Goal: Information Seeking & Learning: Learn about a topic

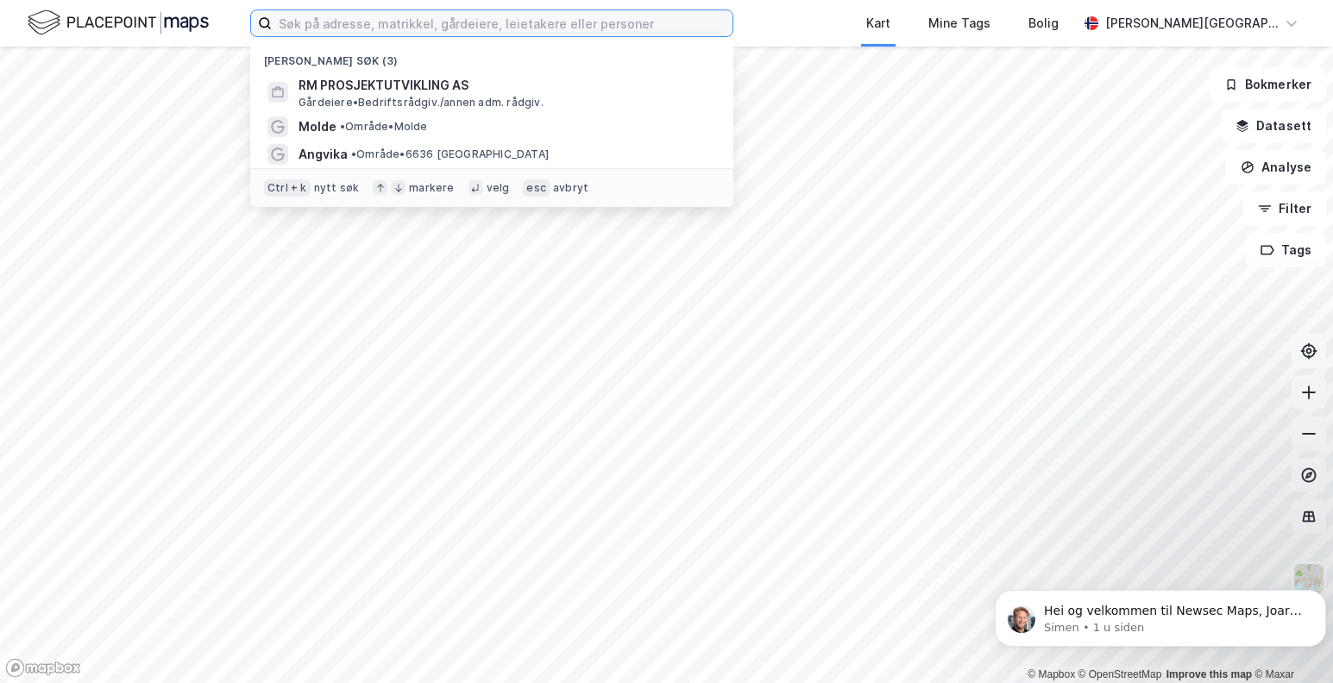
click at [350, 20] on input at bounding box center [502, 23] width 461 height 26
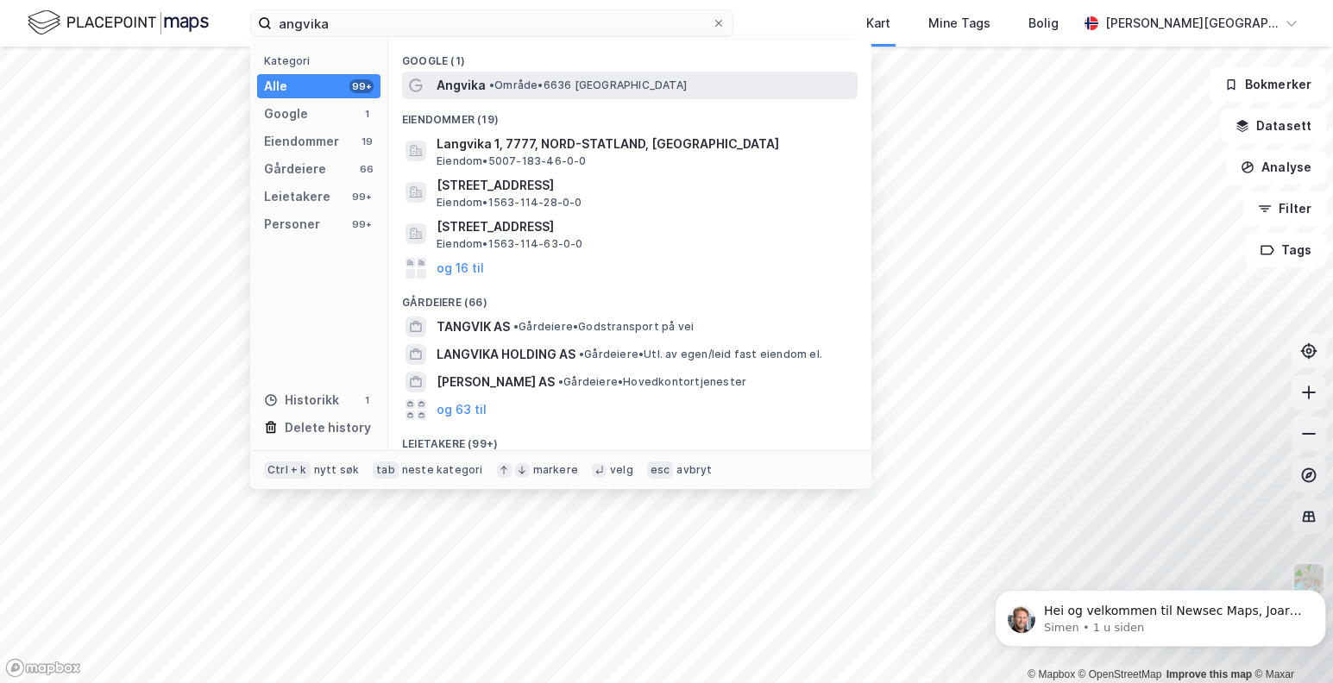
click at [485, 86] on div "Angvika • Område • 6636 [GEOGRAPHIC_DATA]" at bounding box center [646, 85] width 418 height 21
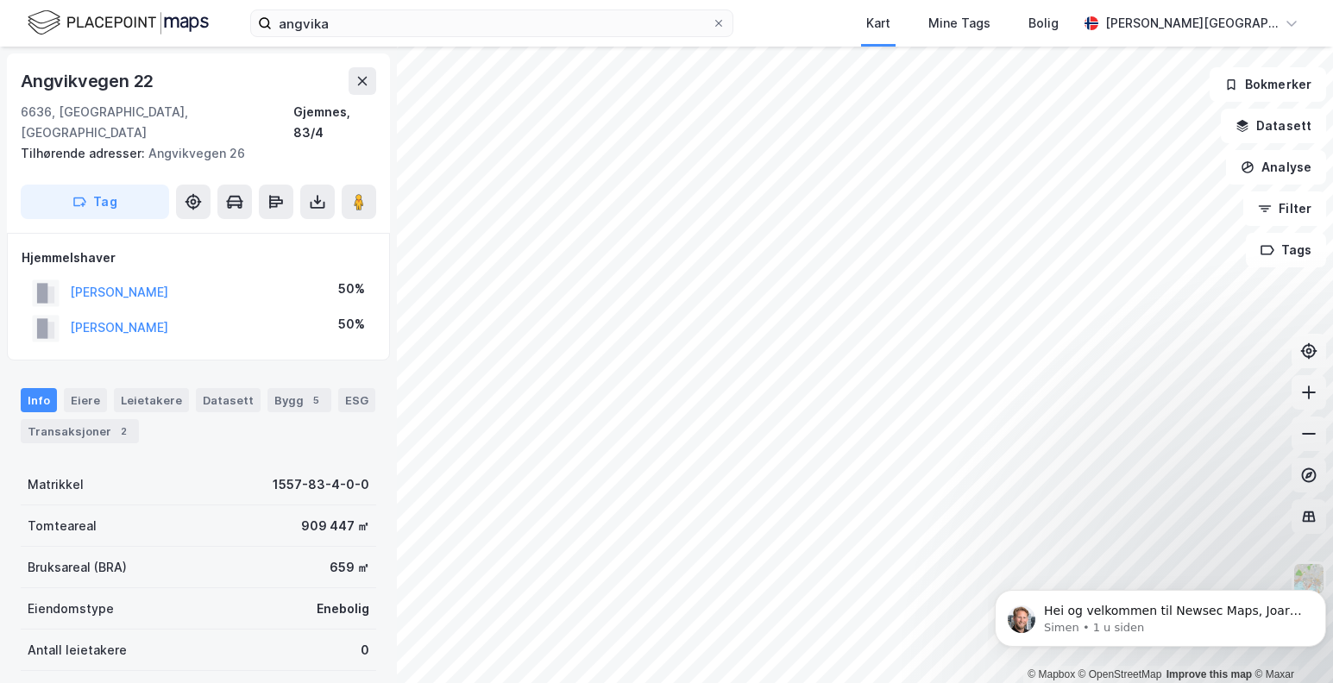
click at [884, 12] on div "angvika Kart Mine Tags Bolig [PERSON_NAME] © Mapbox © OpenStreetMap Improve thi…" at bounding box center [666, 341] width 1333 height 683
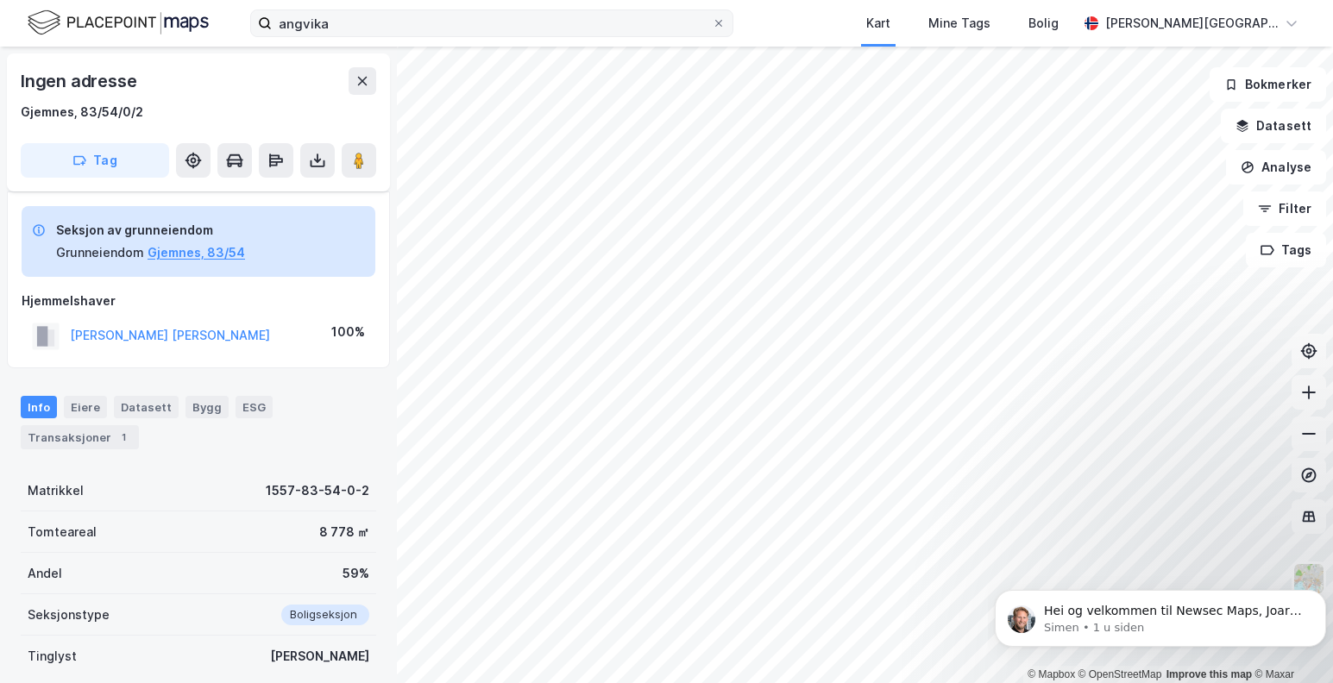
scroll to position [7, 0]
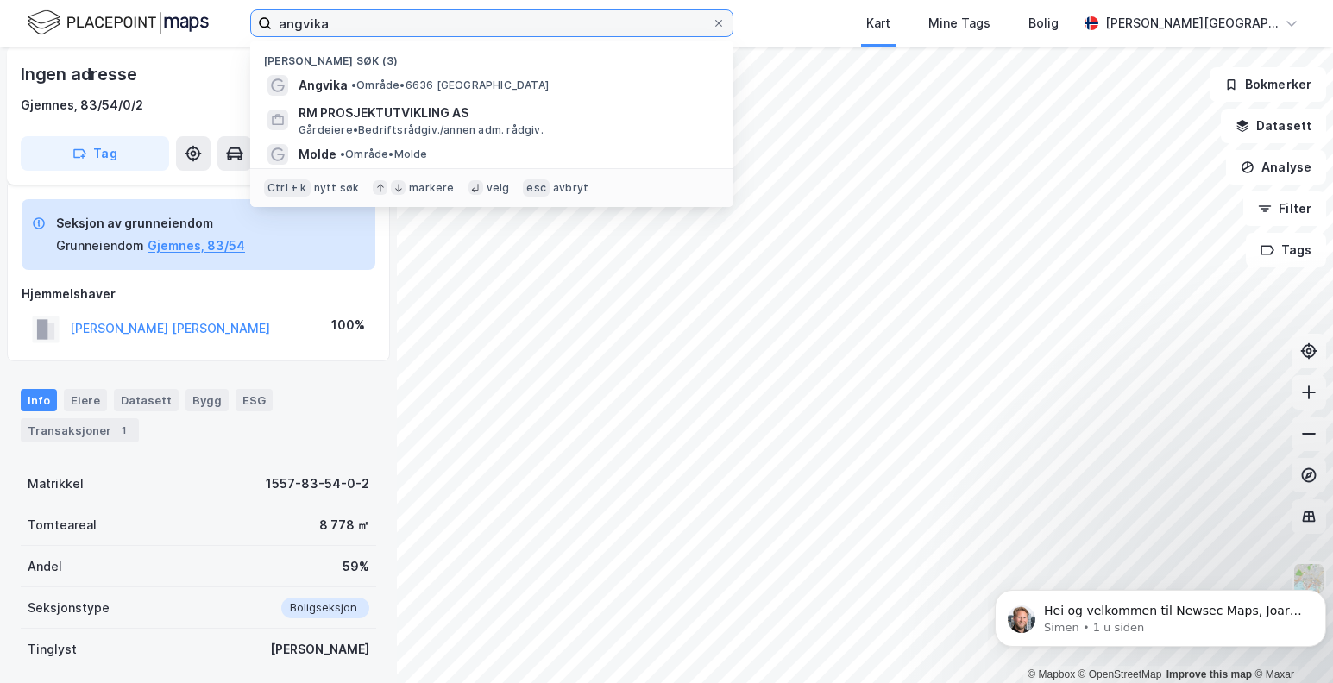
drag, startPoint x: 374, startPoint y: 28, endPoint x: 245, endPoint y: 29, distance: 129.4
click at [248, 30] on div "[PERSON_NAME] søk (3) [GEOGRAPHIC_DATA][PERSON_NAME] • 6636 Angvika RM PROSJEKT…" at bounding box center [666, 23] width 1333 height 47
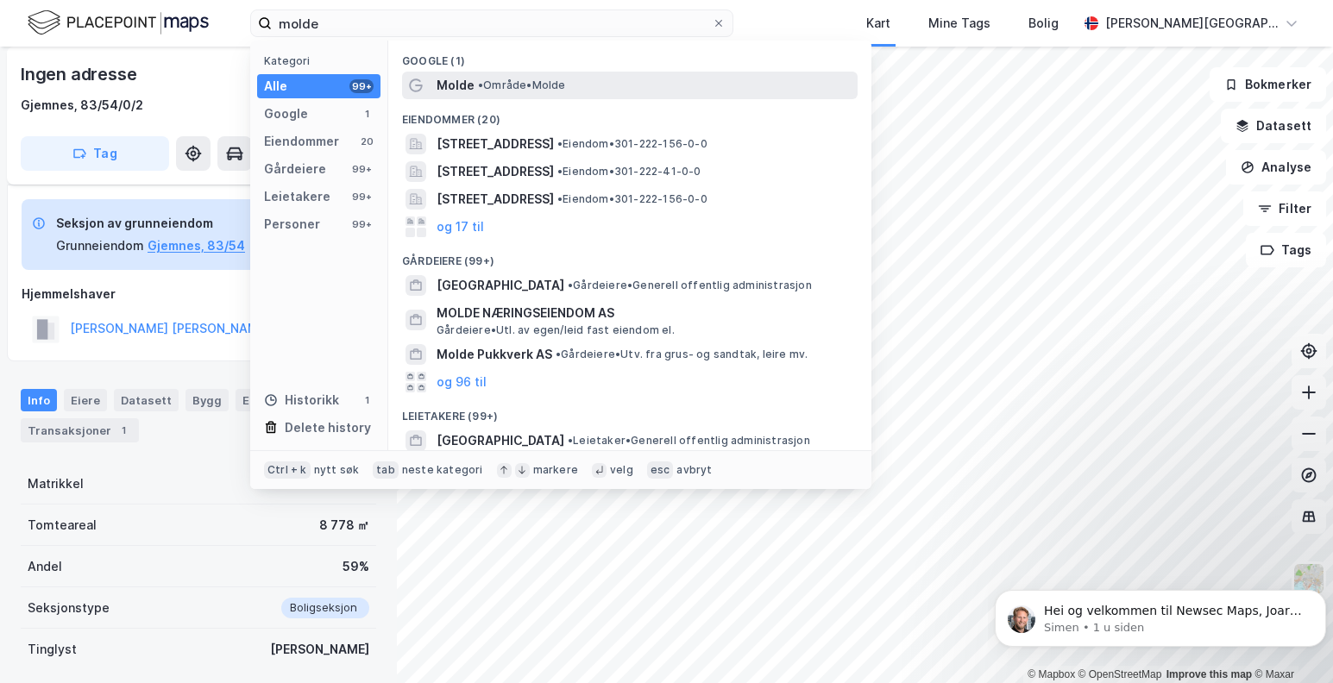
click at [463, 94] on span "Molde" at bounding box center [456, 85] width 38 height 21
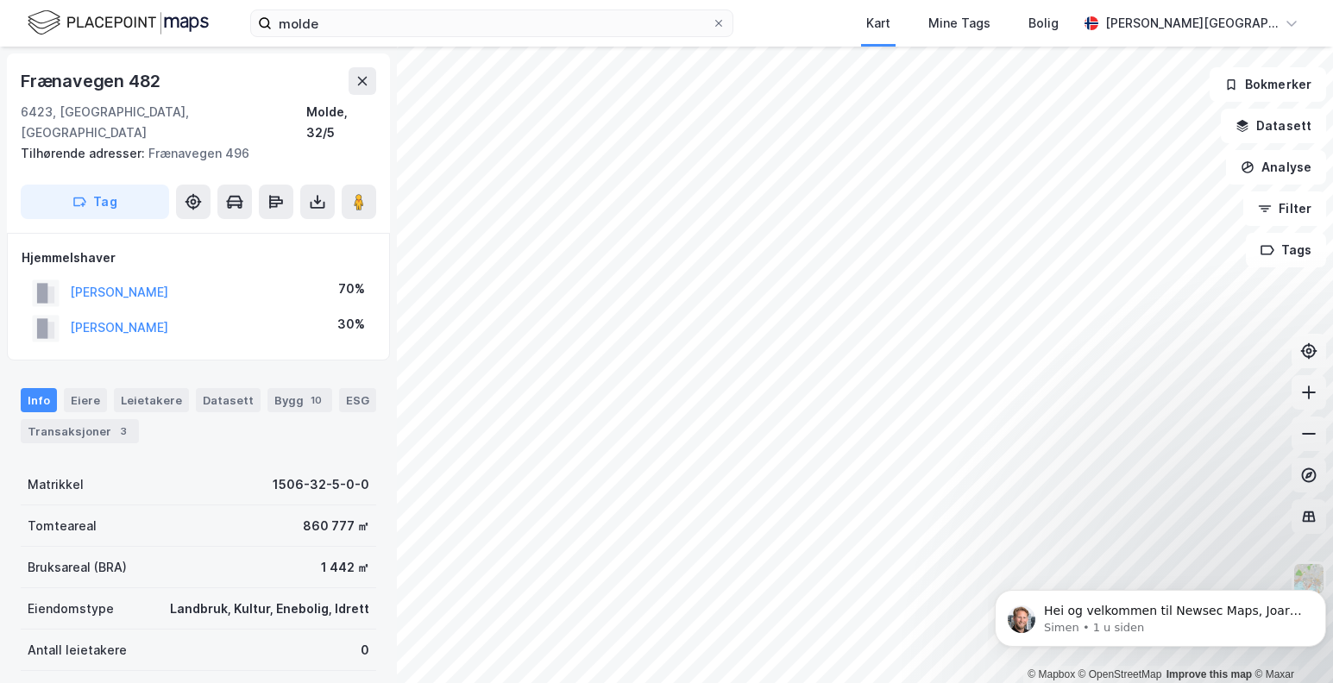
scroll to position [7, 0]
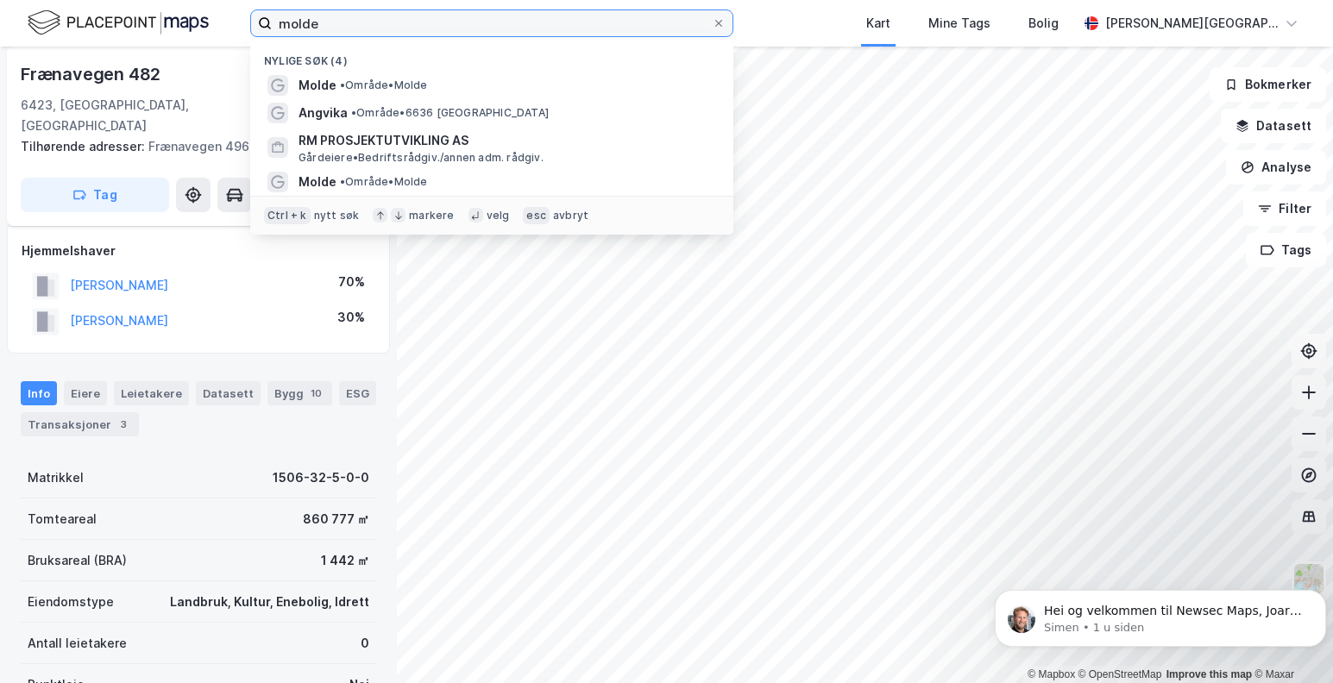
click at [393, 27] on input "molde" at bounding box center [492, 23] width 440 height 26
type input "m"
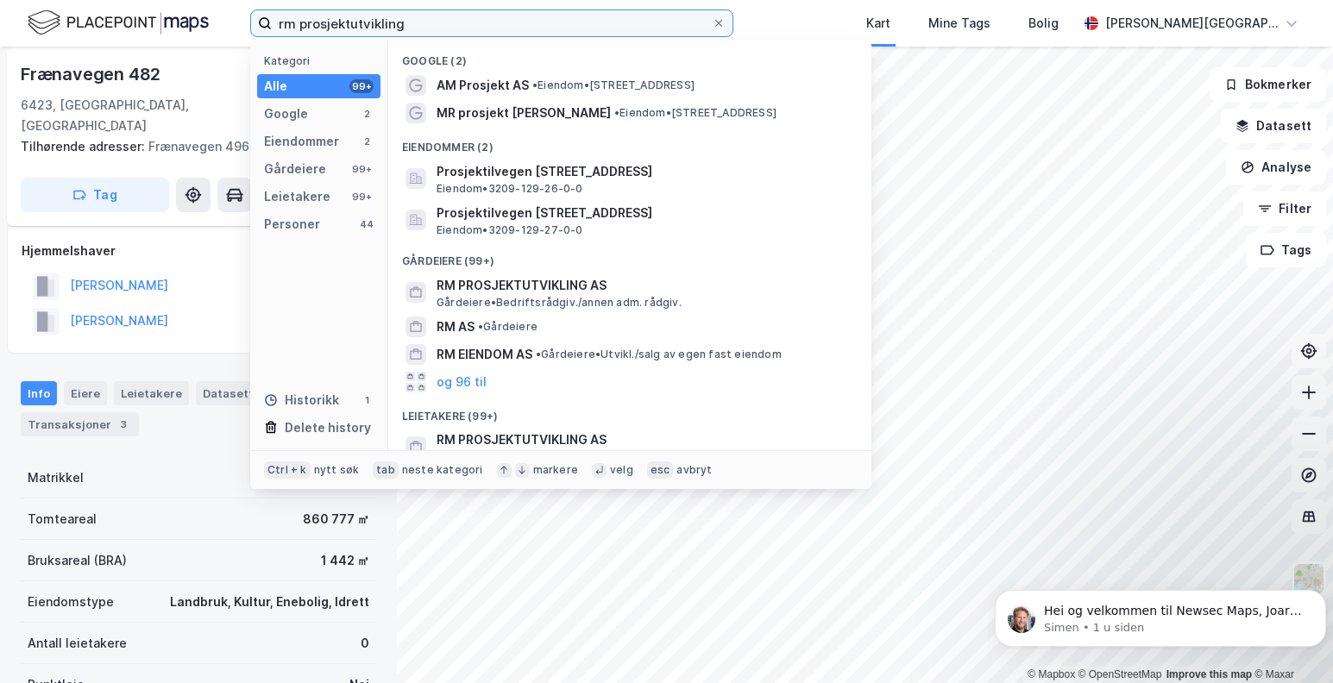
type input "rm prosjektutvikling"
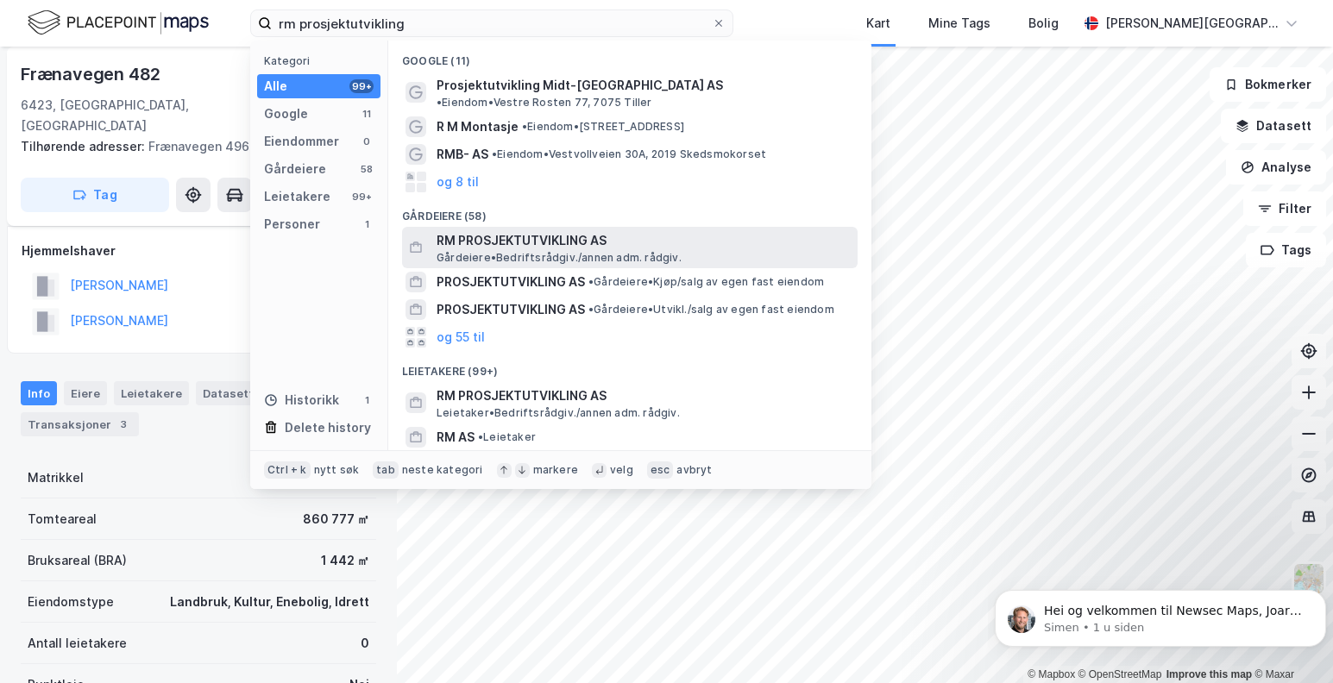
click at [501, 232] on span "RM PROSJEKTUTVIKLING AS" at bounding box center [644, 240] width 414 height 21
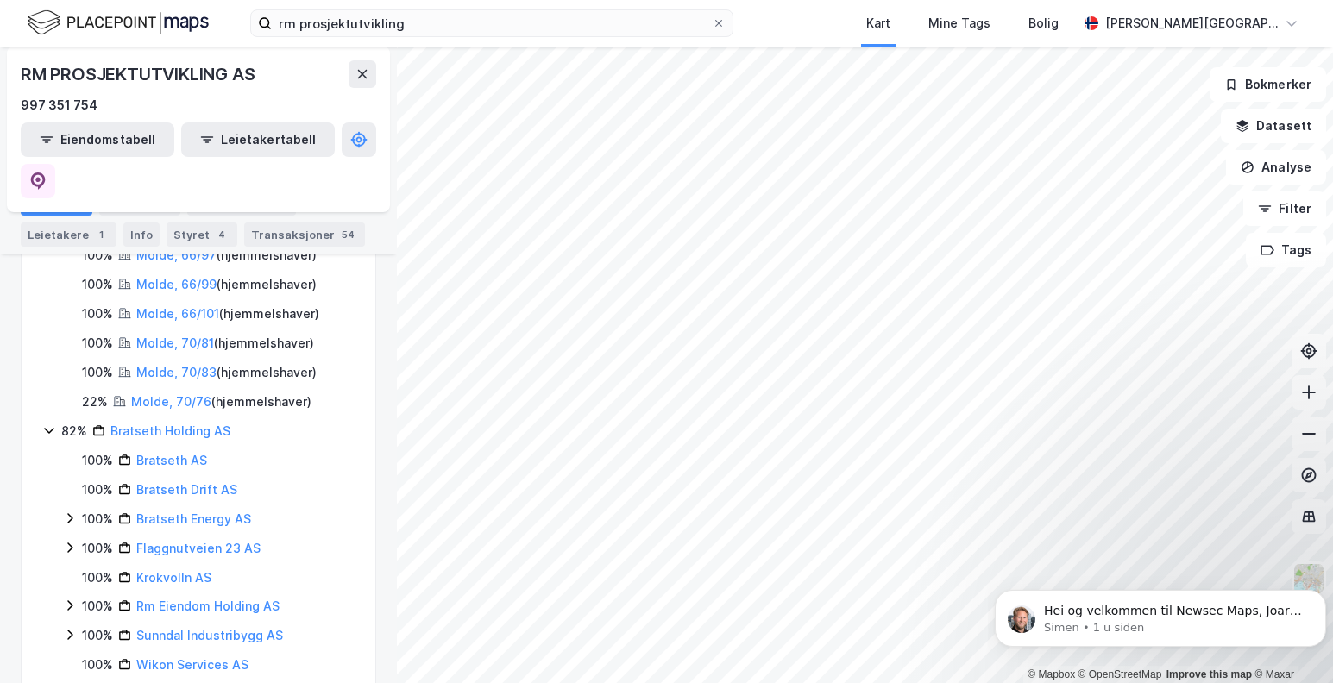
scroll to position [518, 0]
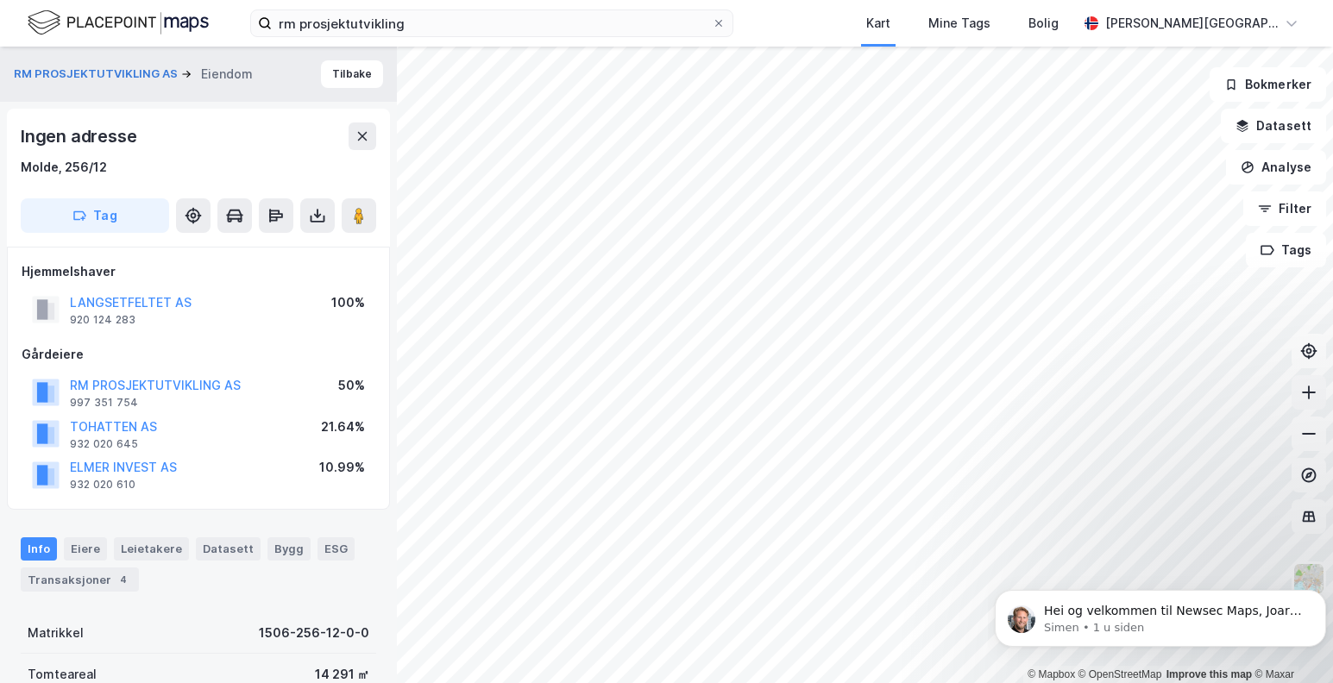
scroll to position [7, 0]
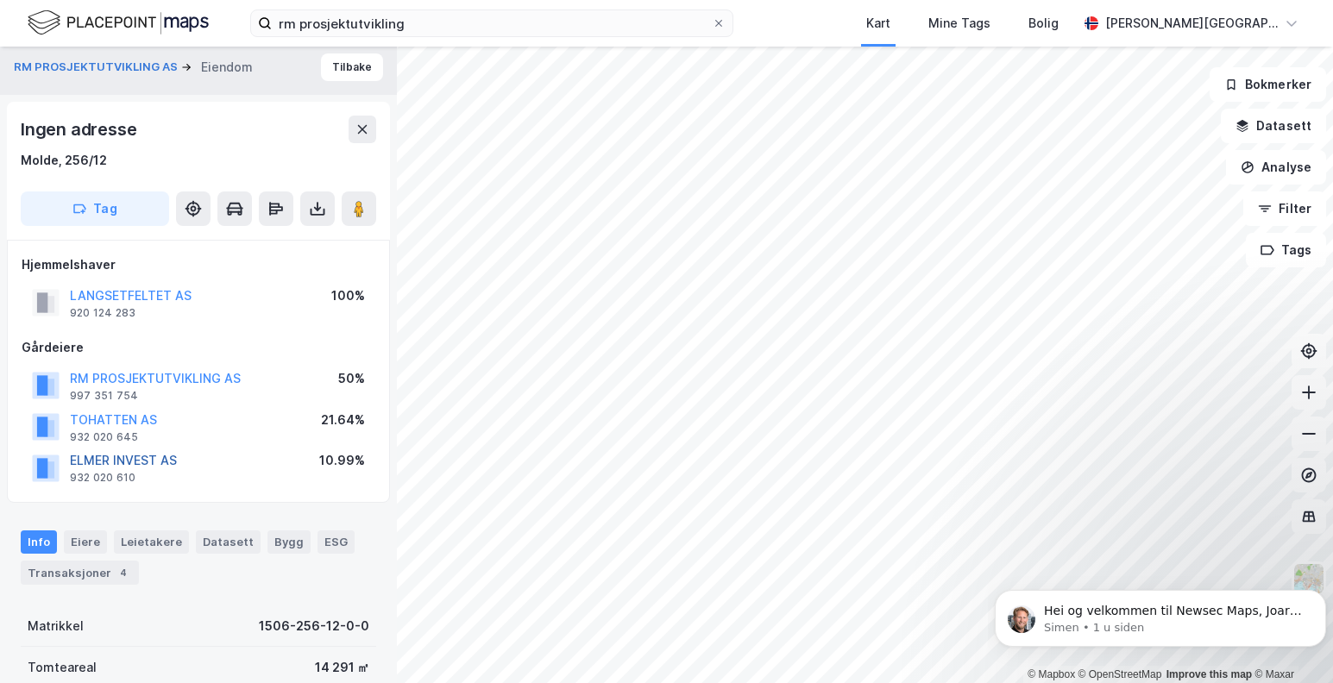
click at [0, 0] on button "ELMER INVEST AS" at bounding box center [0, 0] width 0 height 0
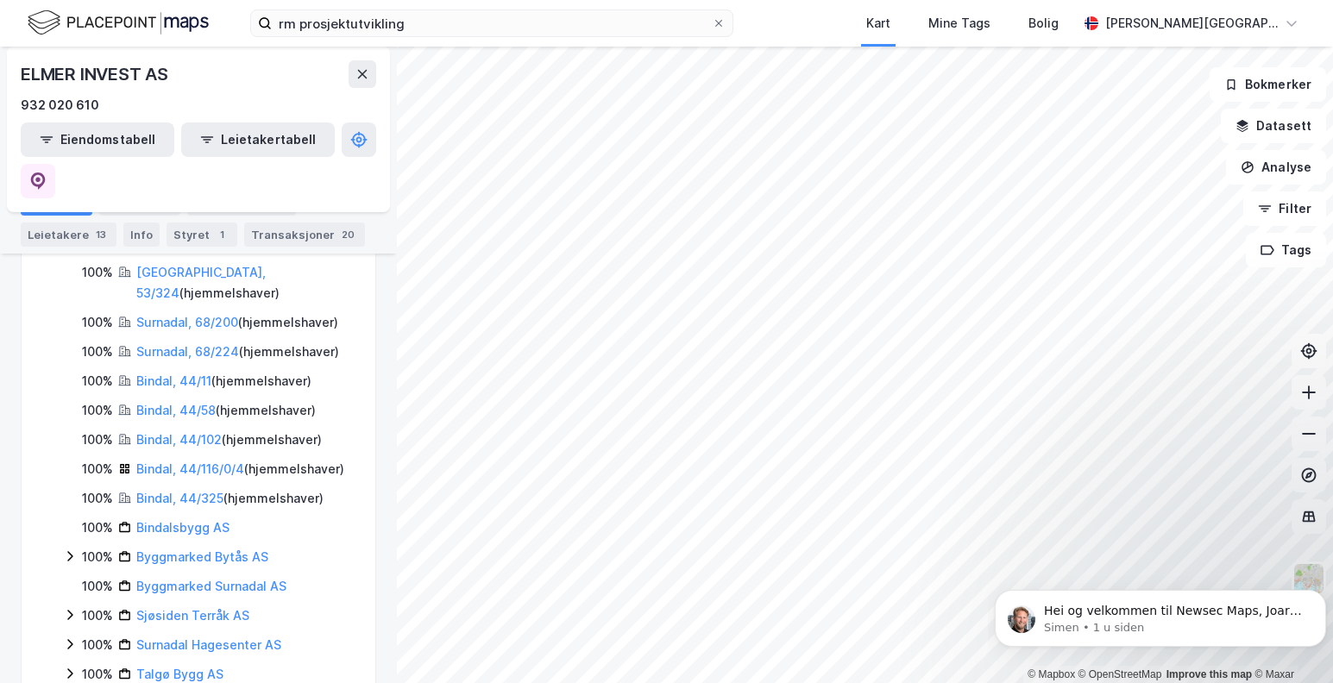
scroll to position [86, 0]
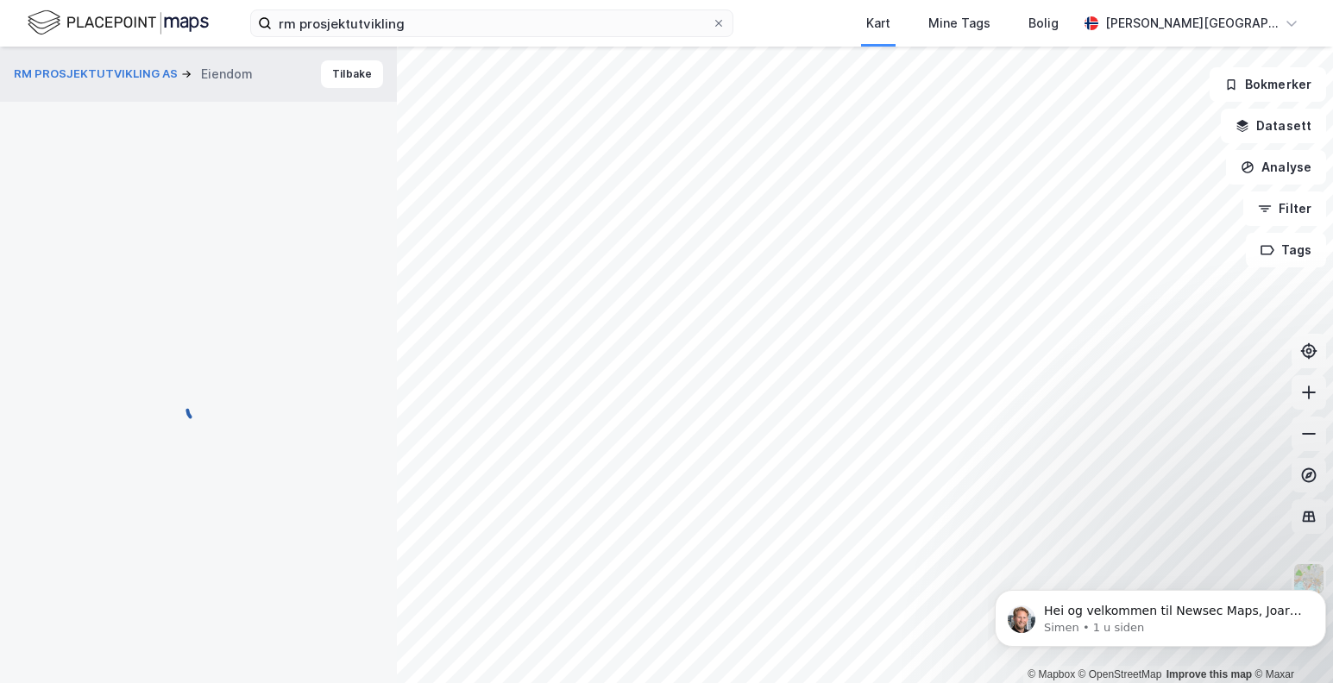
scroll to position [7, 0]
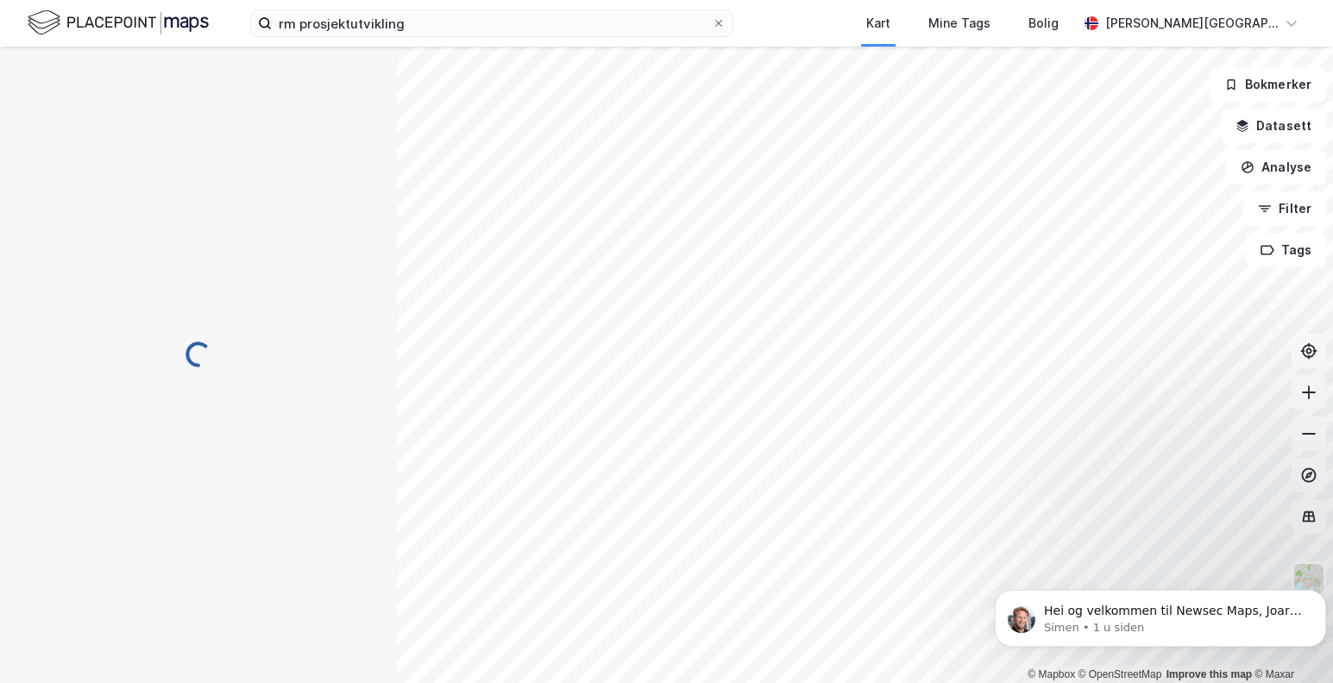
scroll to position [7, 0]
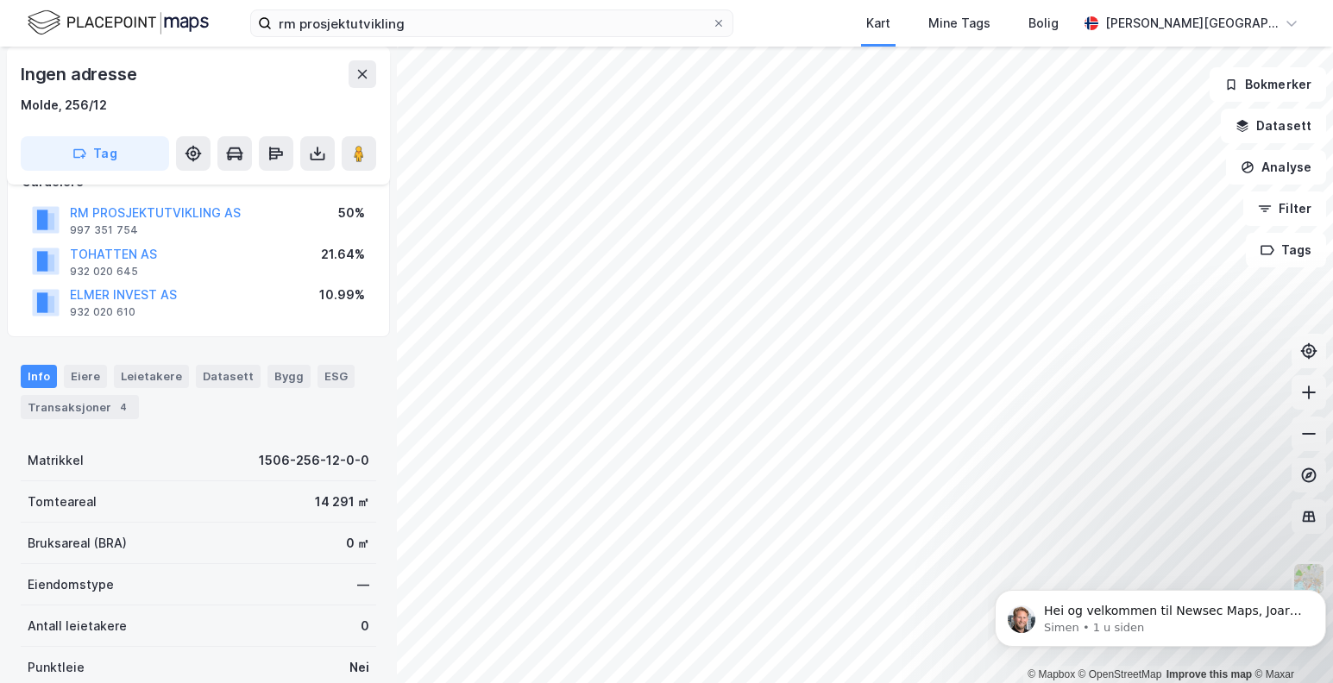
scroll to position [266, 0]
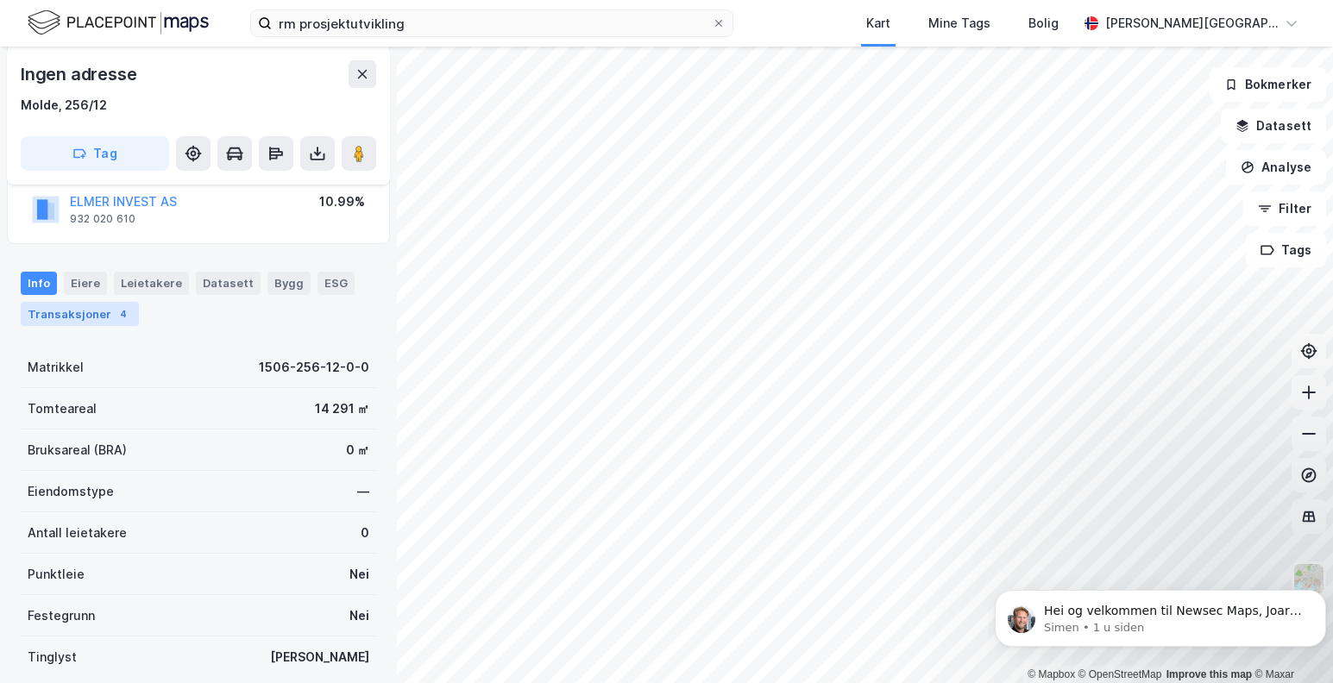
click at [74, 315] on div "Transaksjoner 4" at bounding box center [80, 314] width 118 height 24
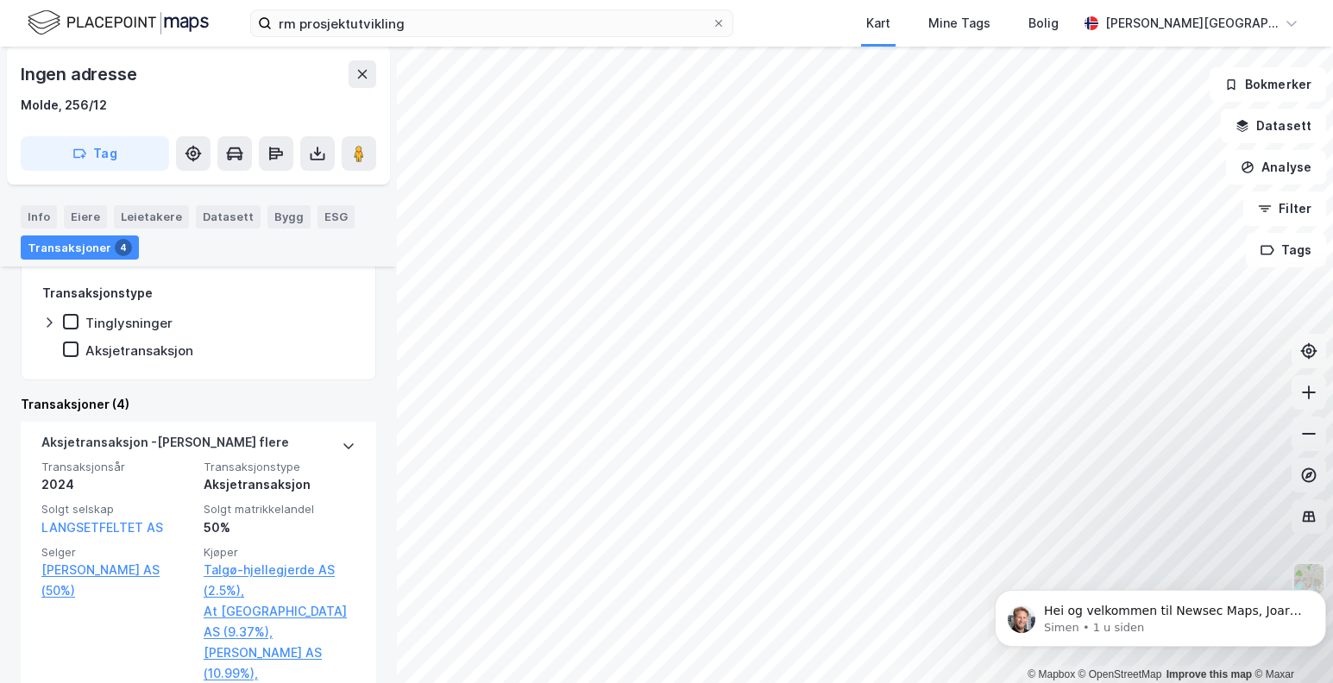
scroll to position [406, 0]
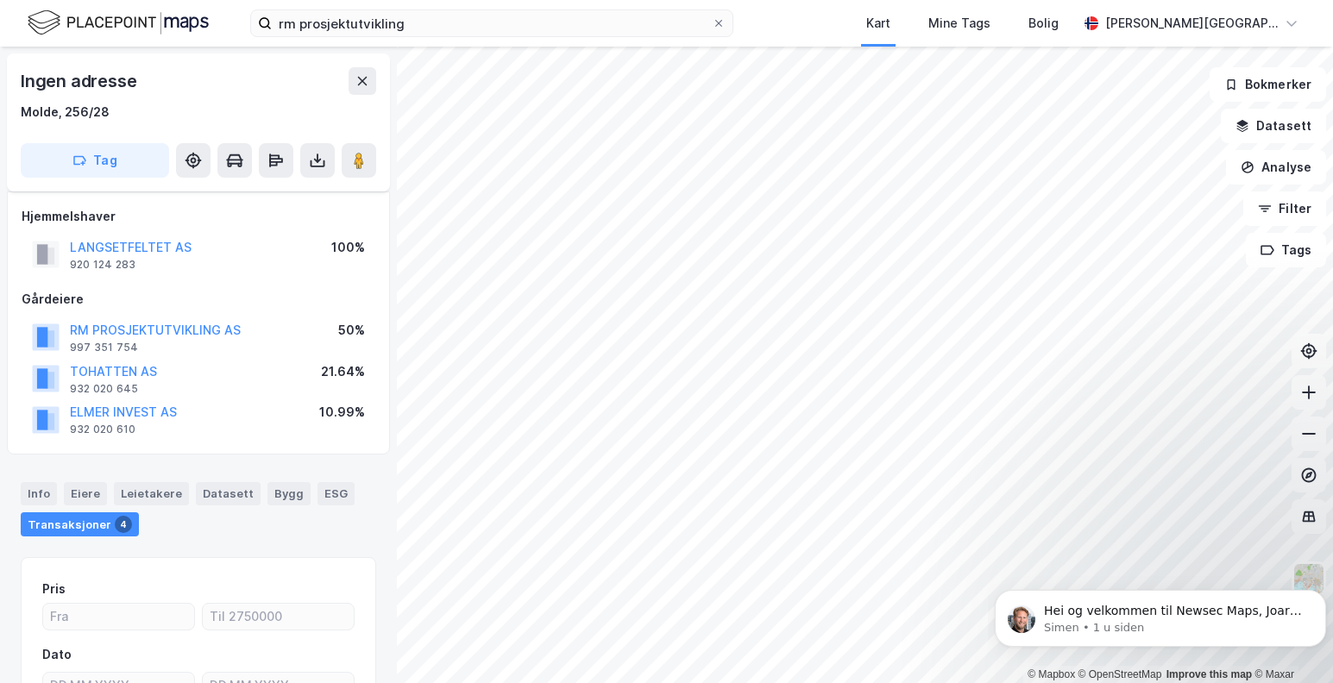
scroll to position [197, 0]
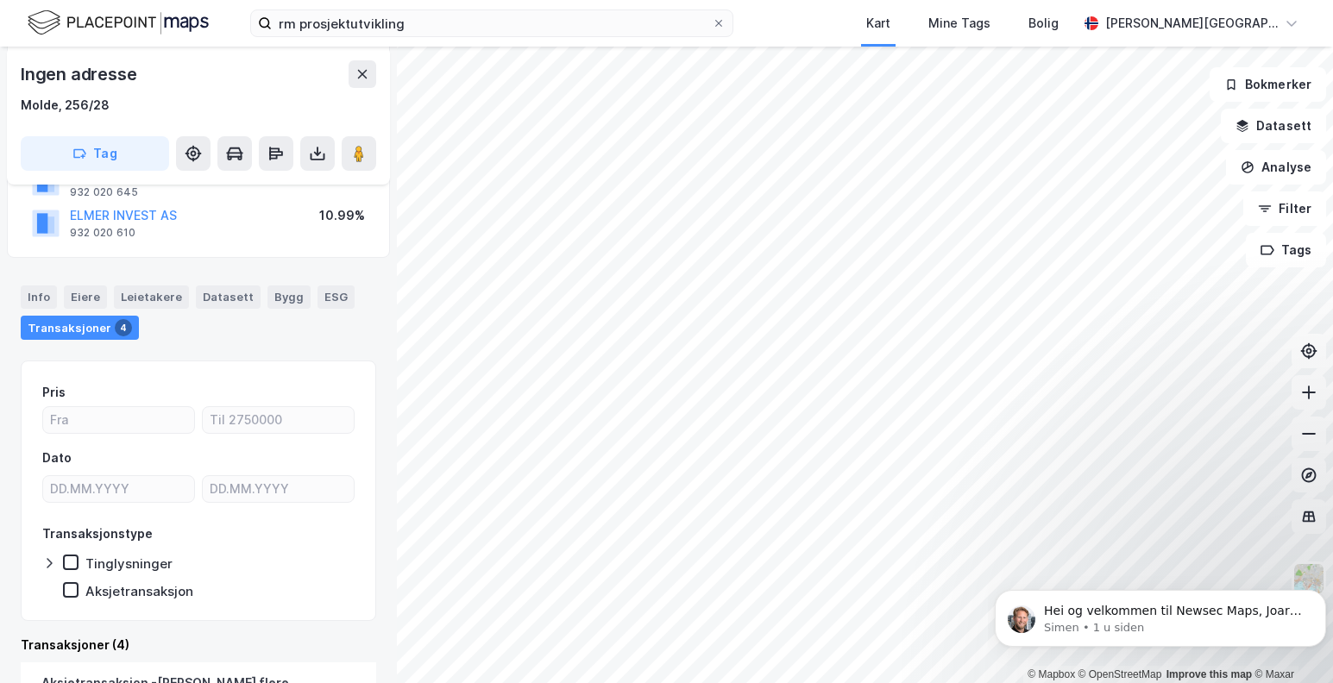
click at [84, 325] on div "Transaksjoner 4" at bounding box center [80, 328] width 118 height 24
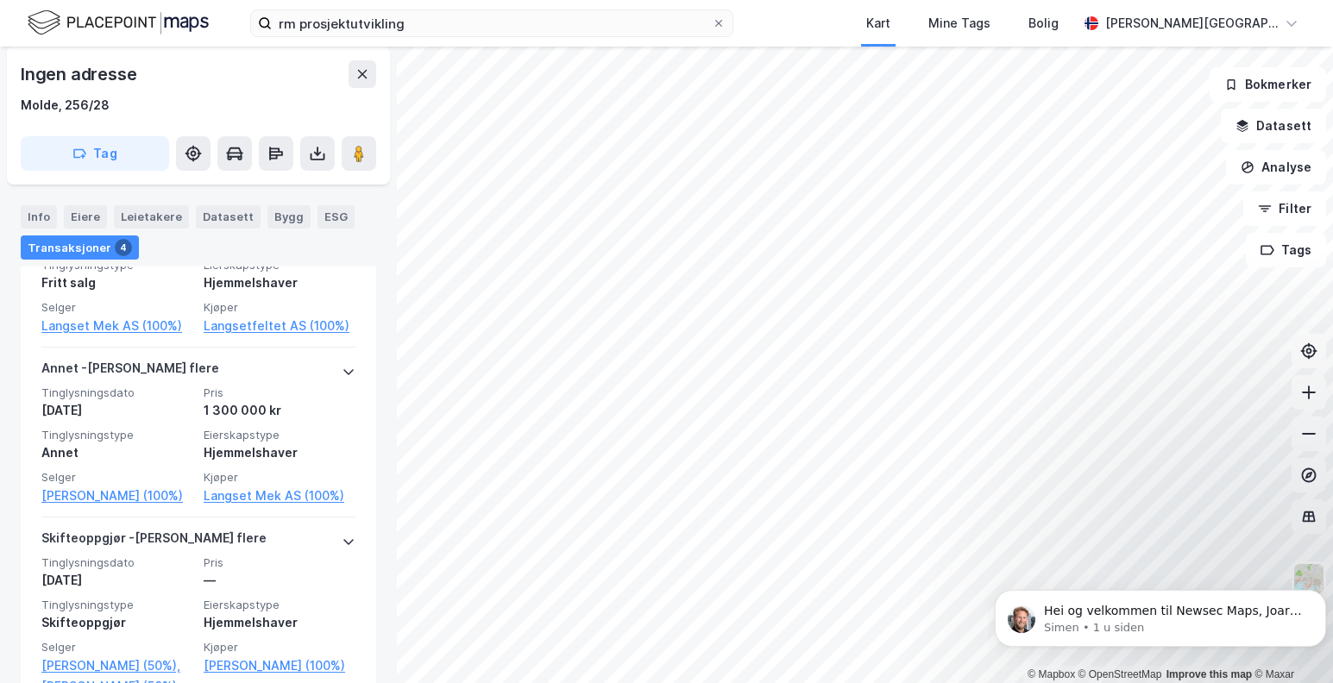
scroll to position [0, 0]
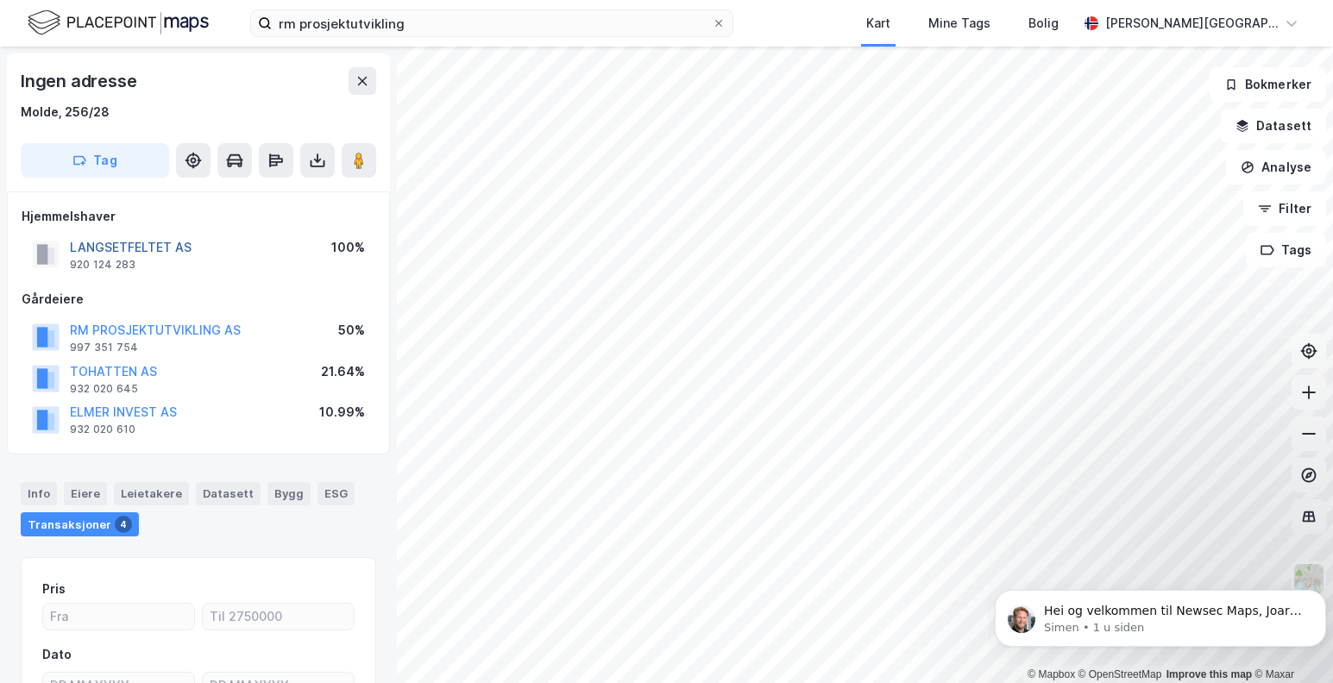
click at [0, 0] on button "LANGSETFELTET AS" at bounding box center [0, 0] width 0 height 0
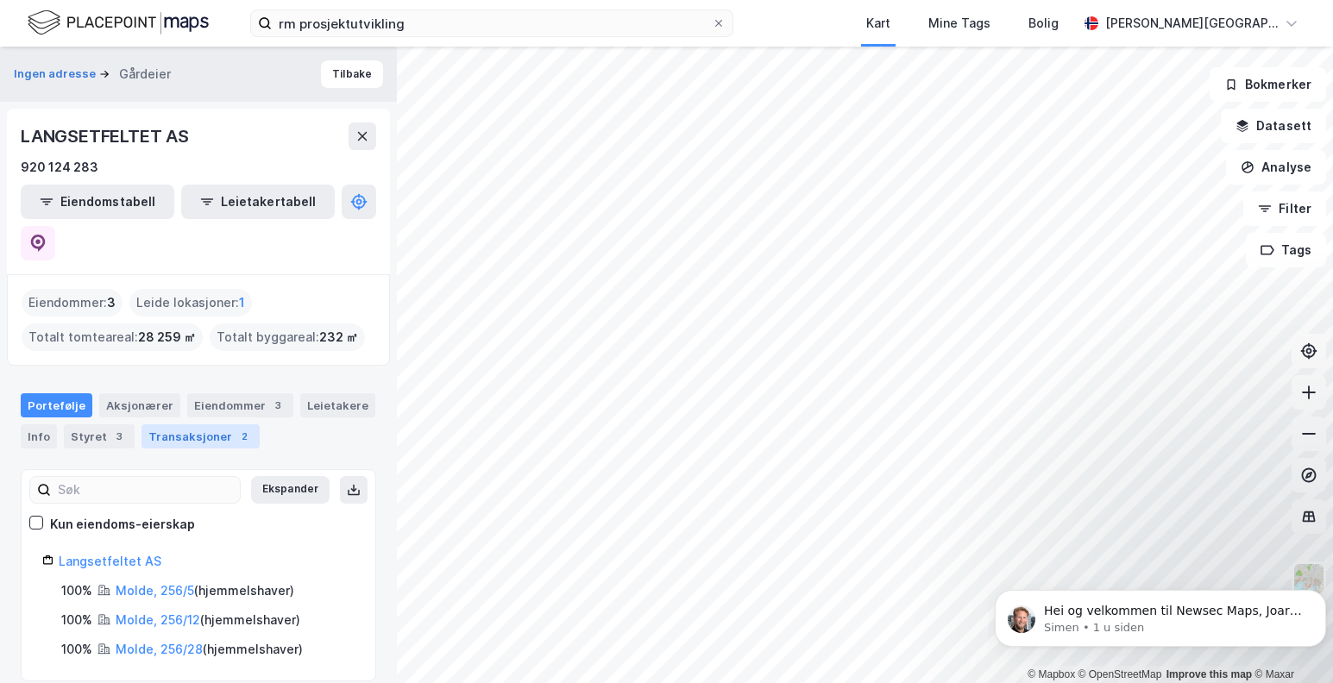
click at [200, 425] on div "Transaksjoner 2" at bounding box center [201, 437] width 118 height 24
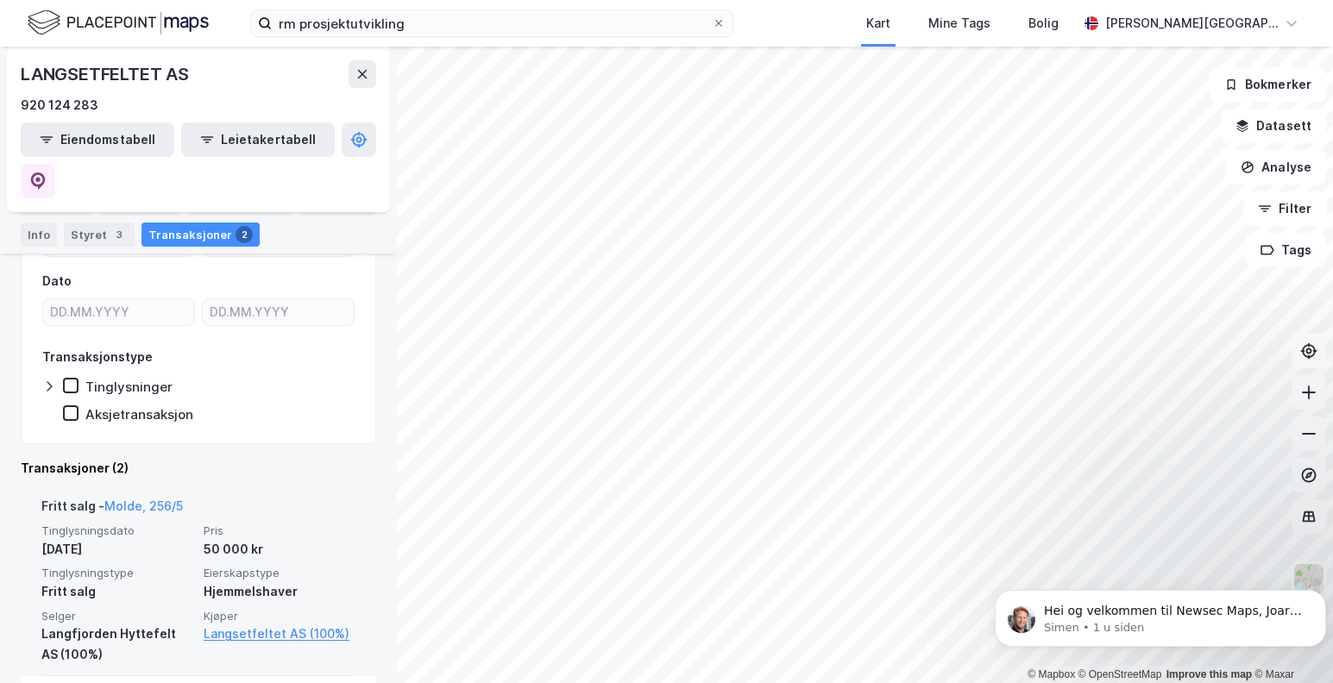
scroll to position [255, 0]
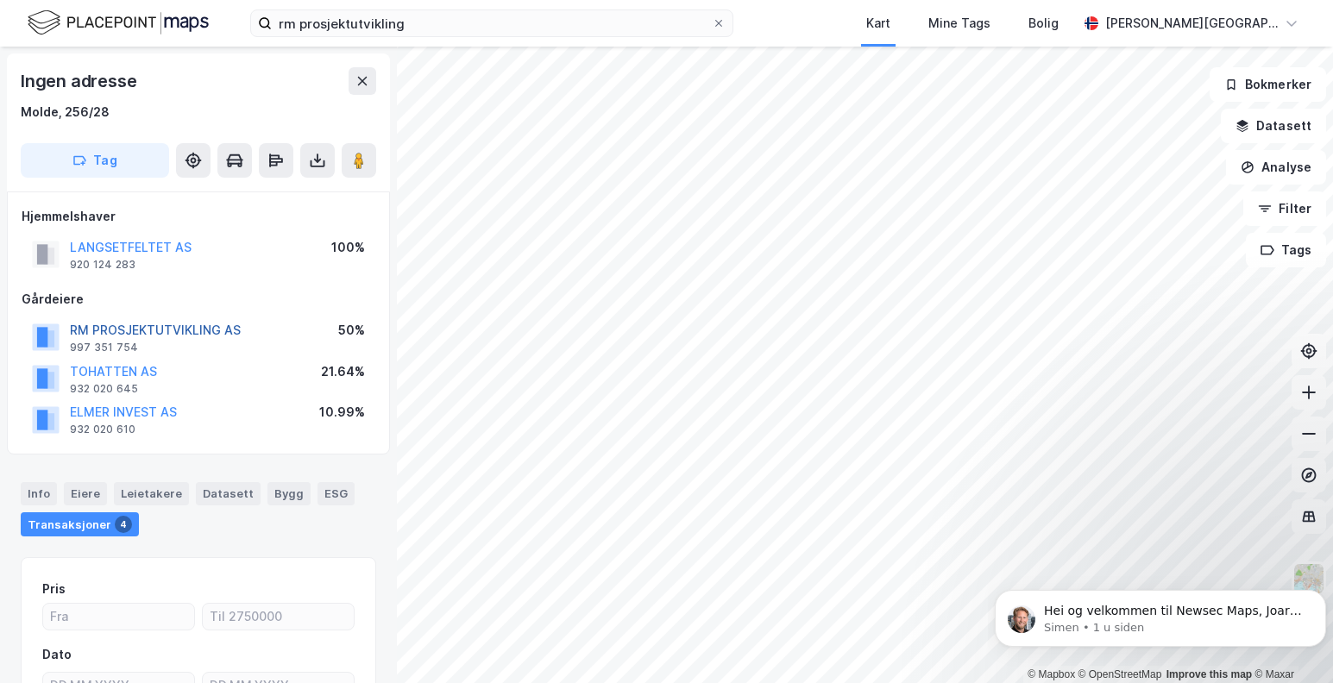
click at [0, 0] on button "RM PROSJEKTUTVIKLING AS" at bounding box center [0, 0] width 0 height 0
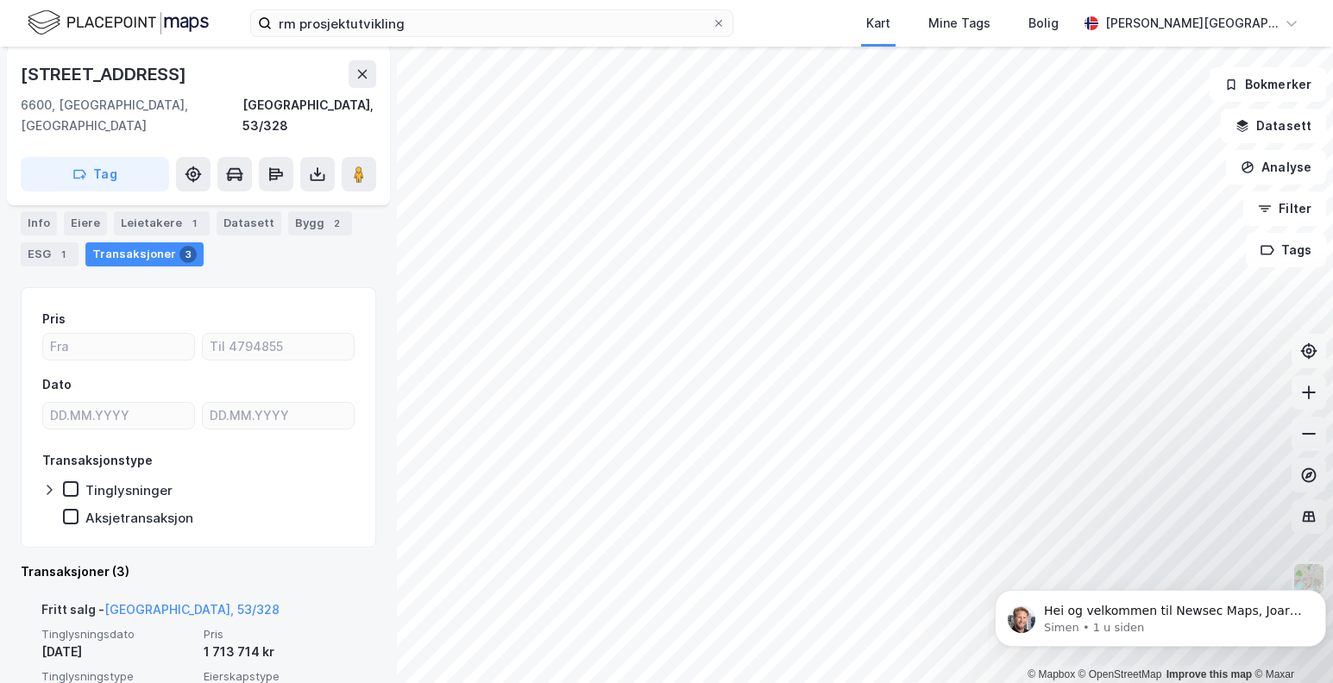
scroll to position [223, 0]
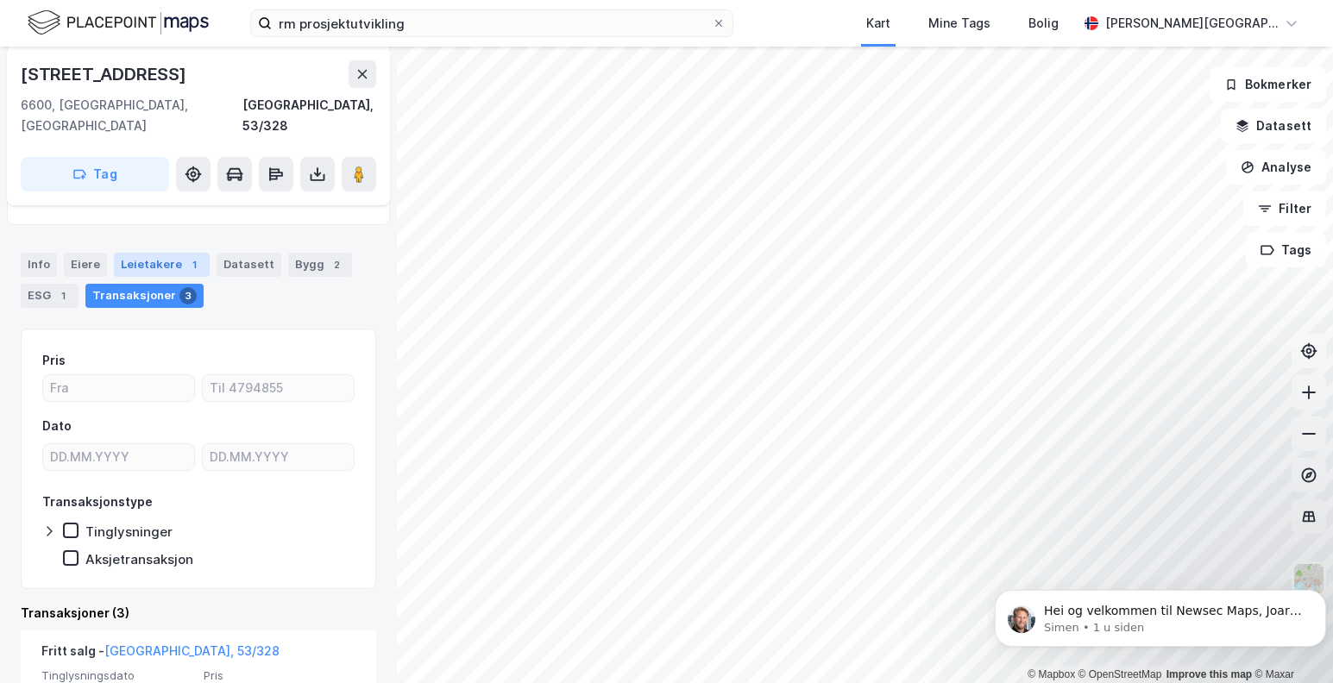
click at [135, 253] on div "Leietakere 1" at bounding box center [162, 265] width 96 height 24
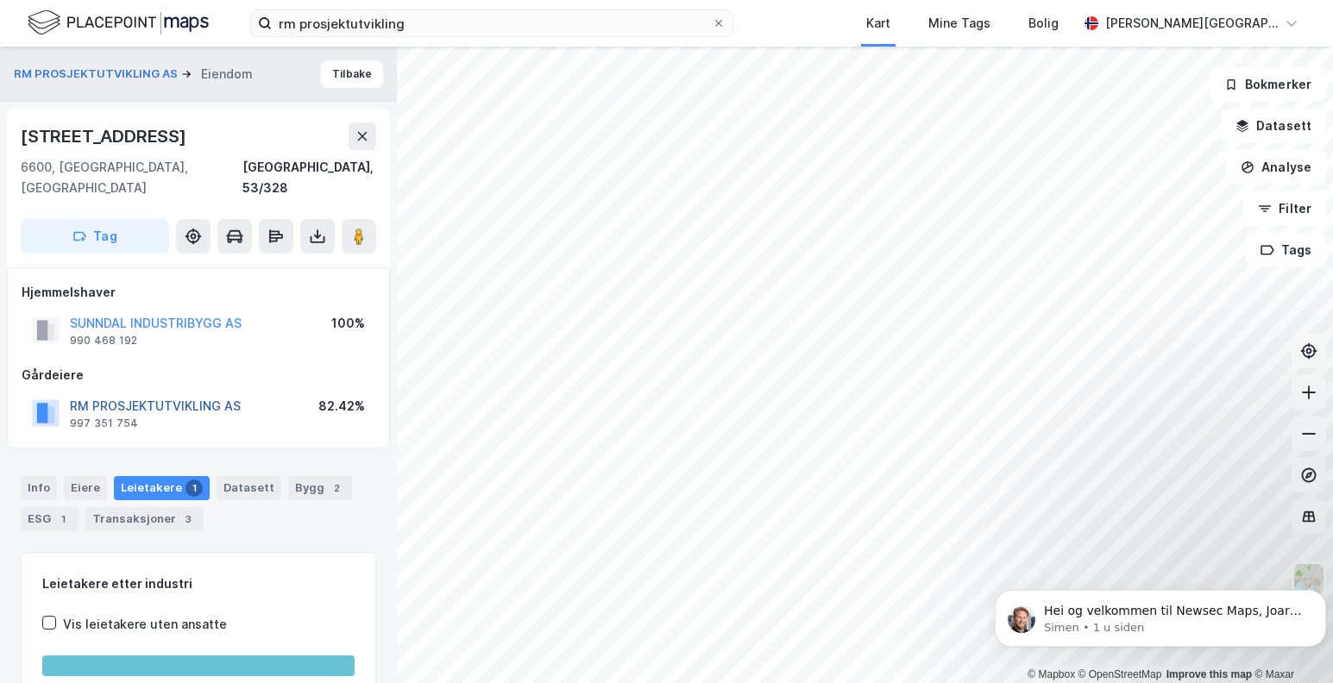
click at [0, 0] on button "RM PROSJEKTUTVIKLING AS" at bounding box center [0, 0] width 0 height 0
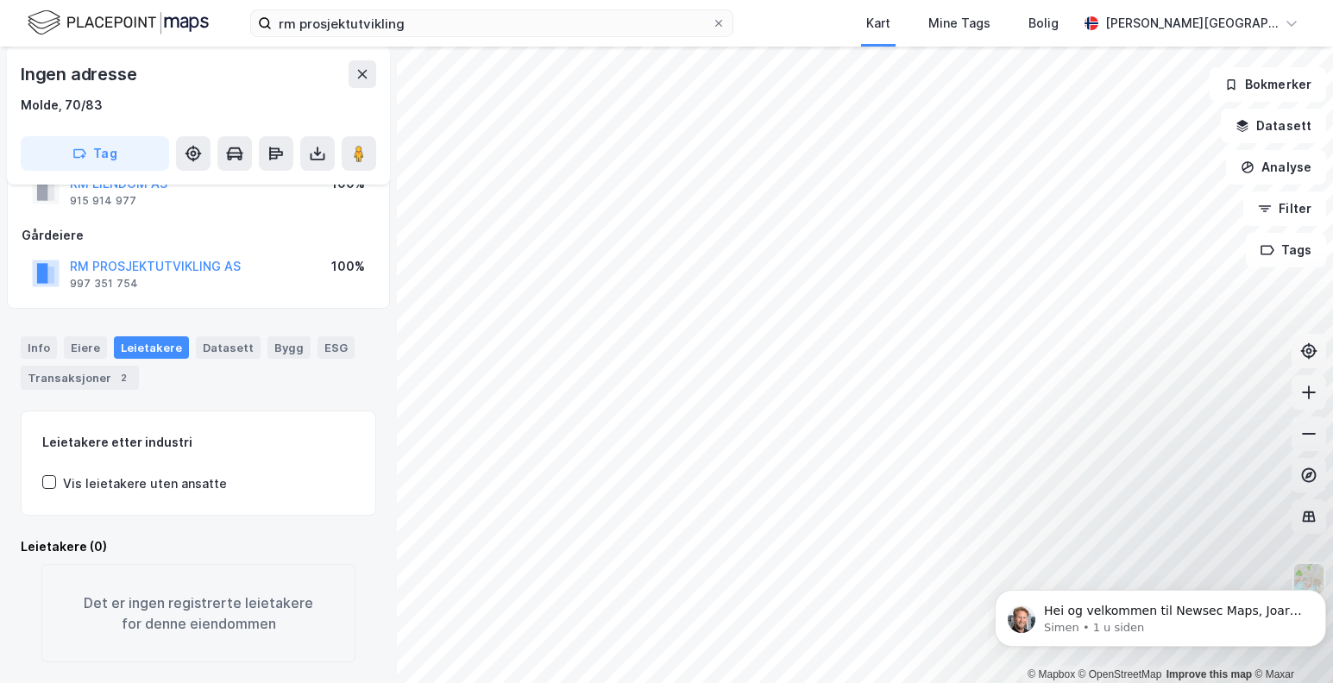
scroll to position [53, 0]
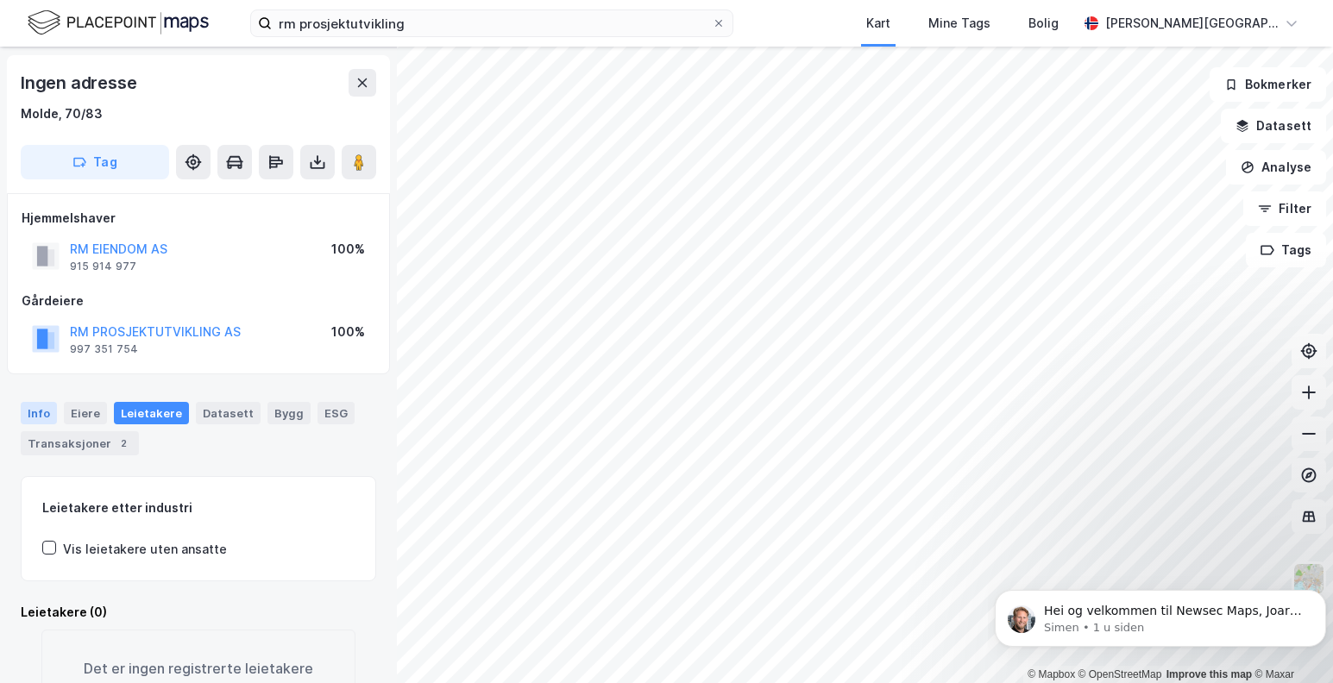
click at [37, 416] on div "Info" at bounding box center [39, 413] width 36 height 22
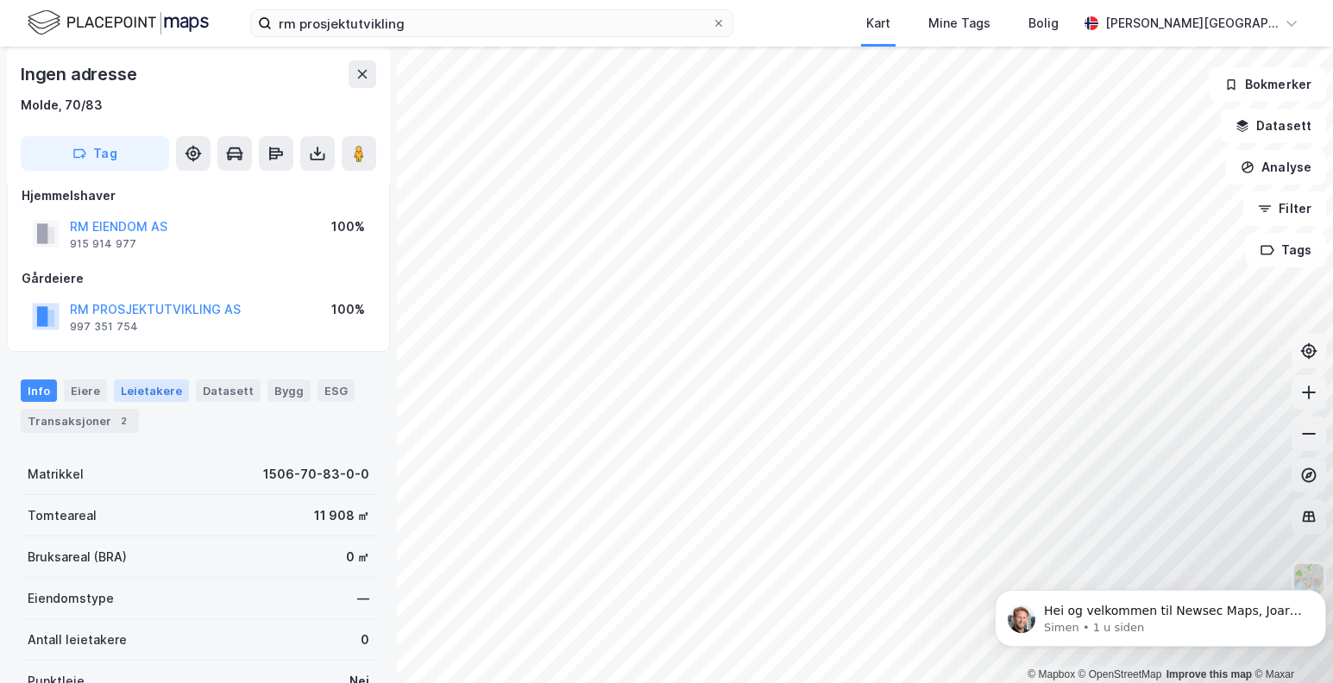
scroll to position [53, 0]
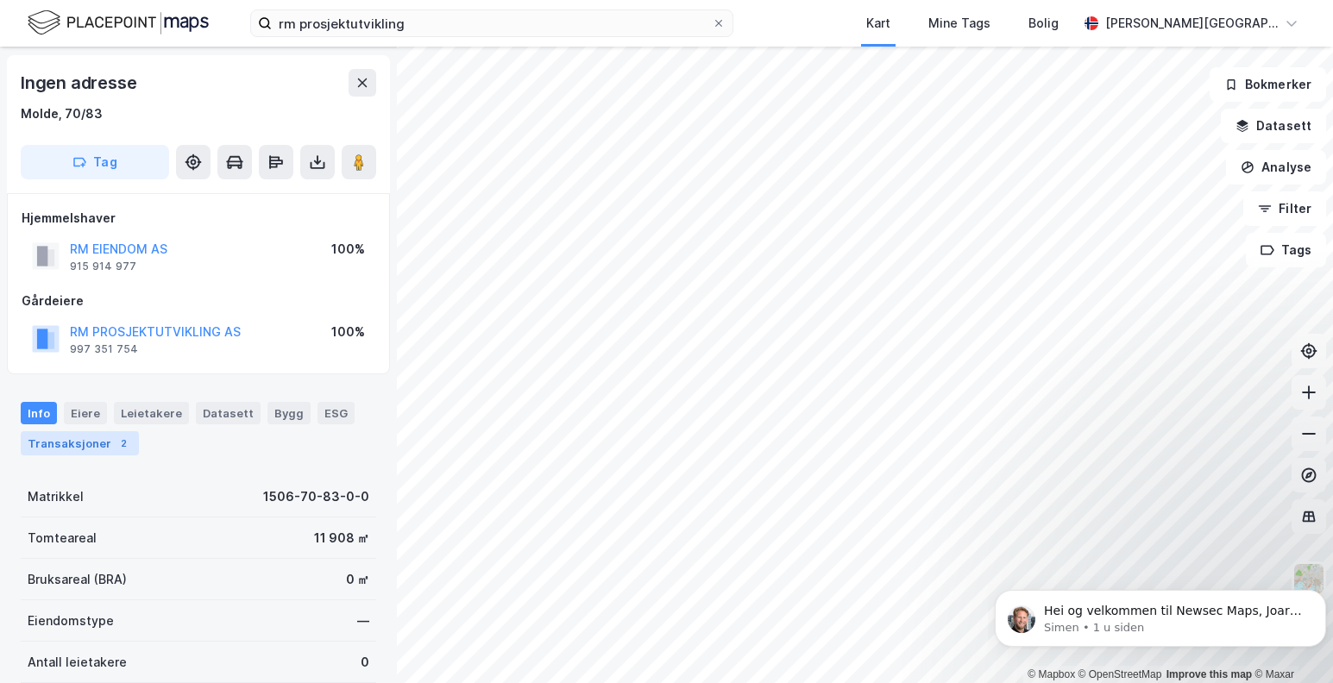
click at [82, 438] on div "Transaksjoner 2" at bounding box center [80, 443] width 118 height 24
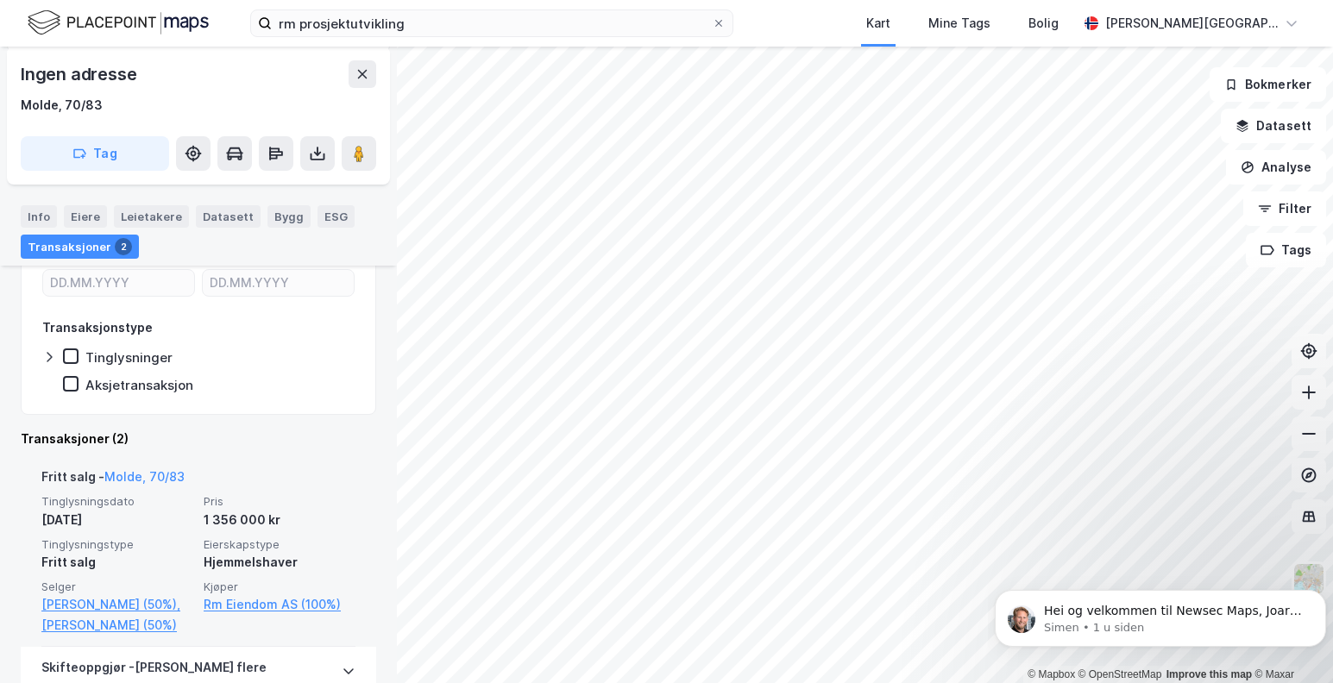
scroll to position [332, 0]
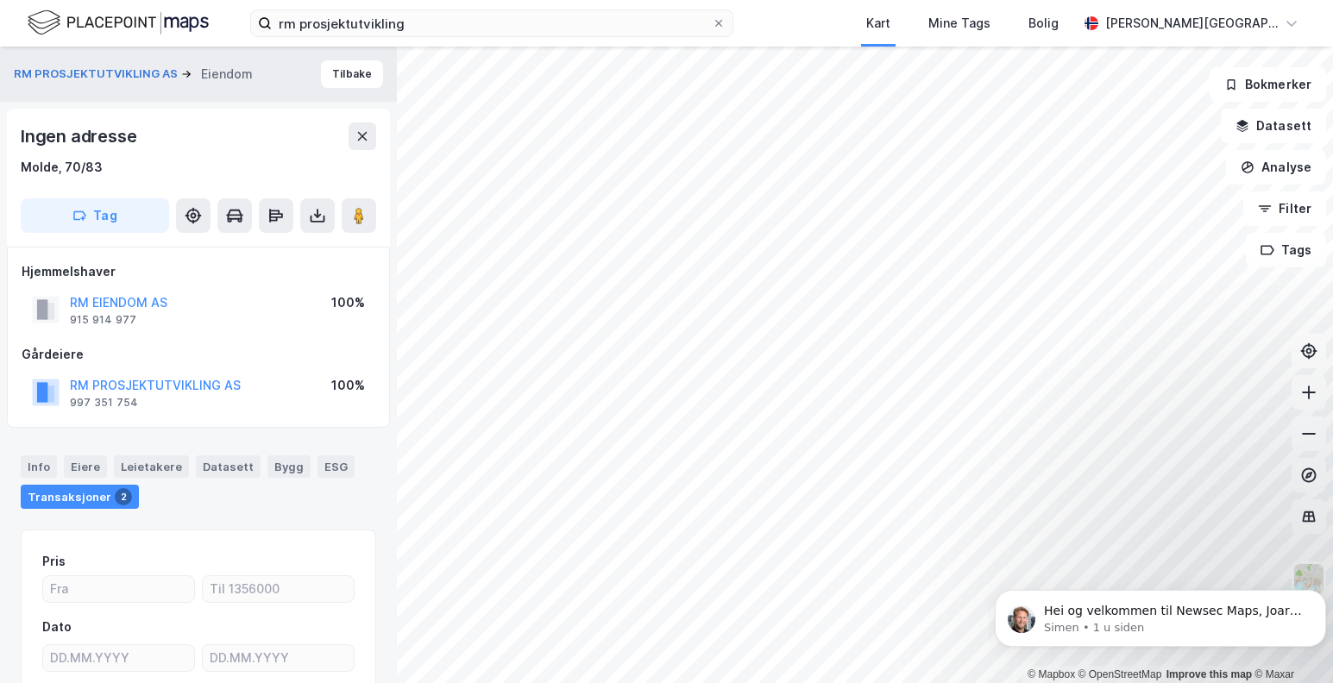
scroll to position [3, 0]
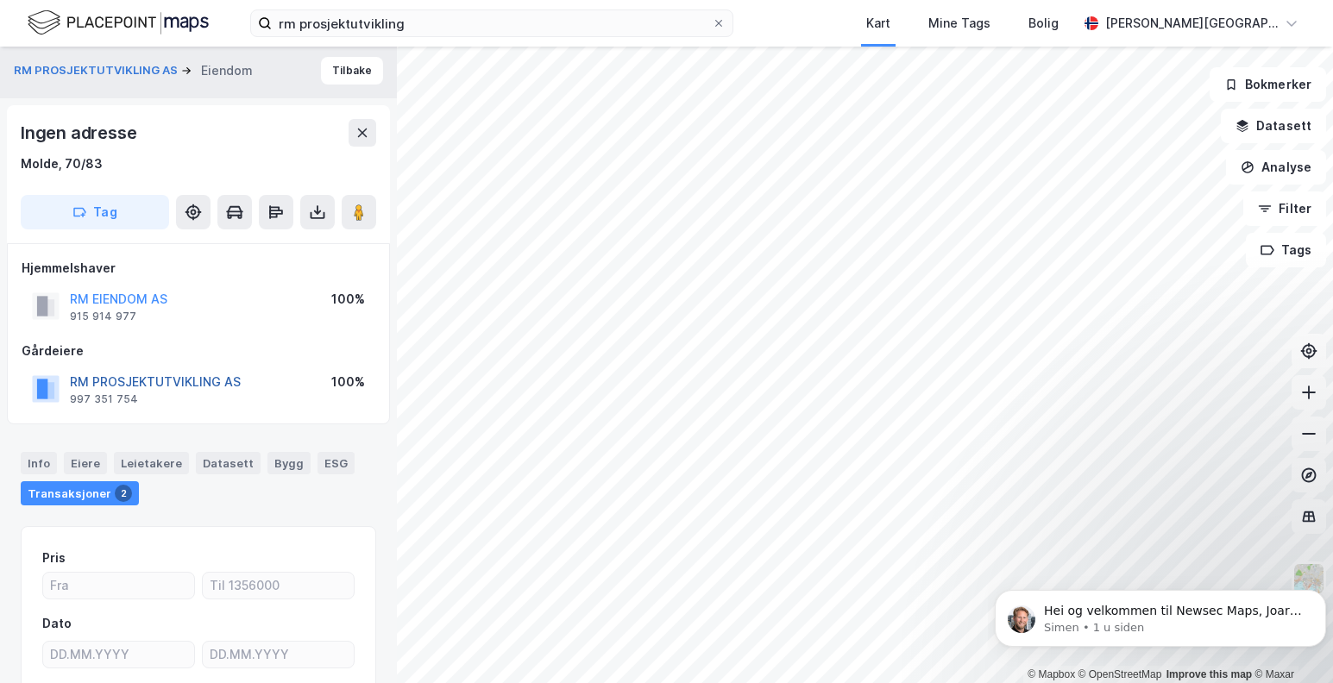
click at [0, 0] on button "RM PROSJEKTUTVIKLING AS" at bounding box center [0, 0] width 0 height 0
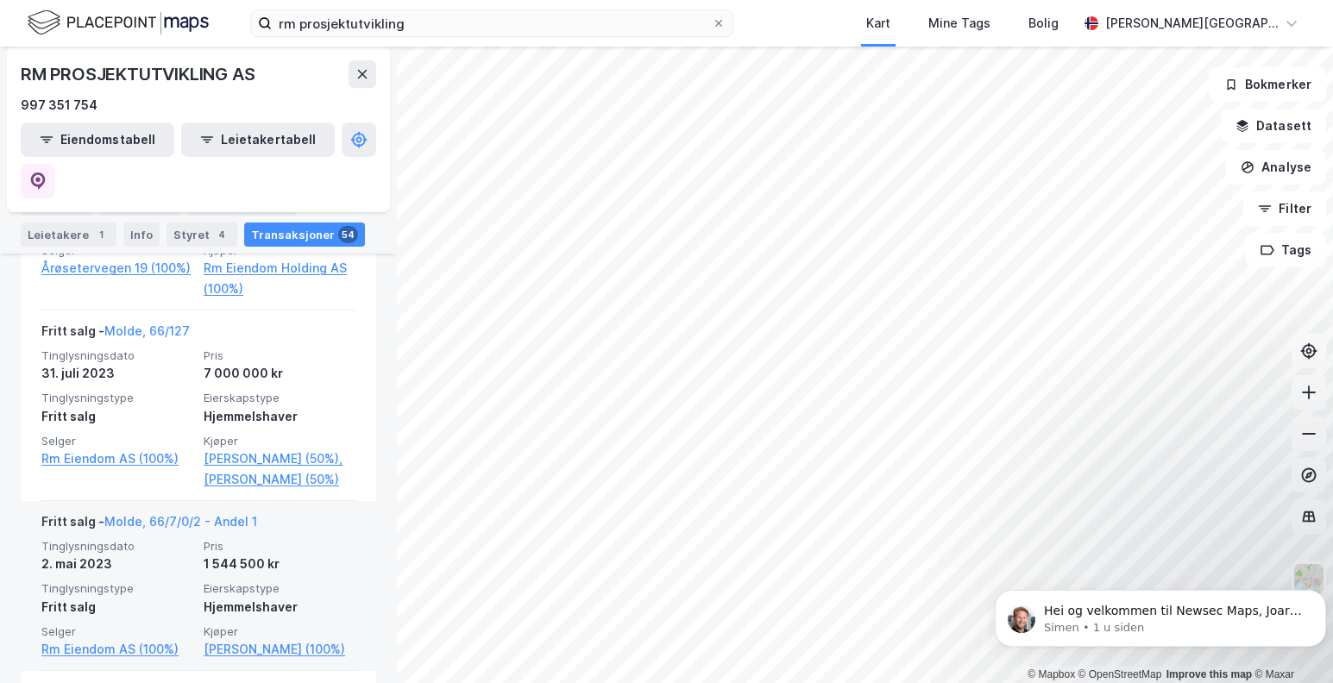
scroll to position [1726, 0]
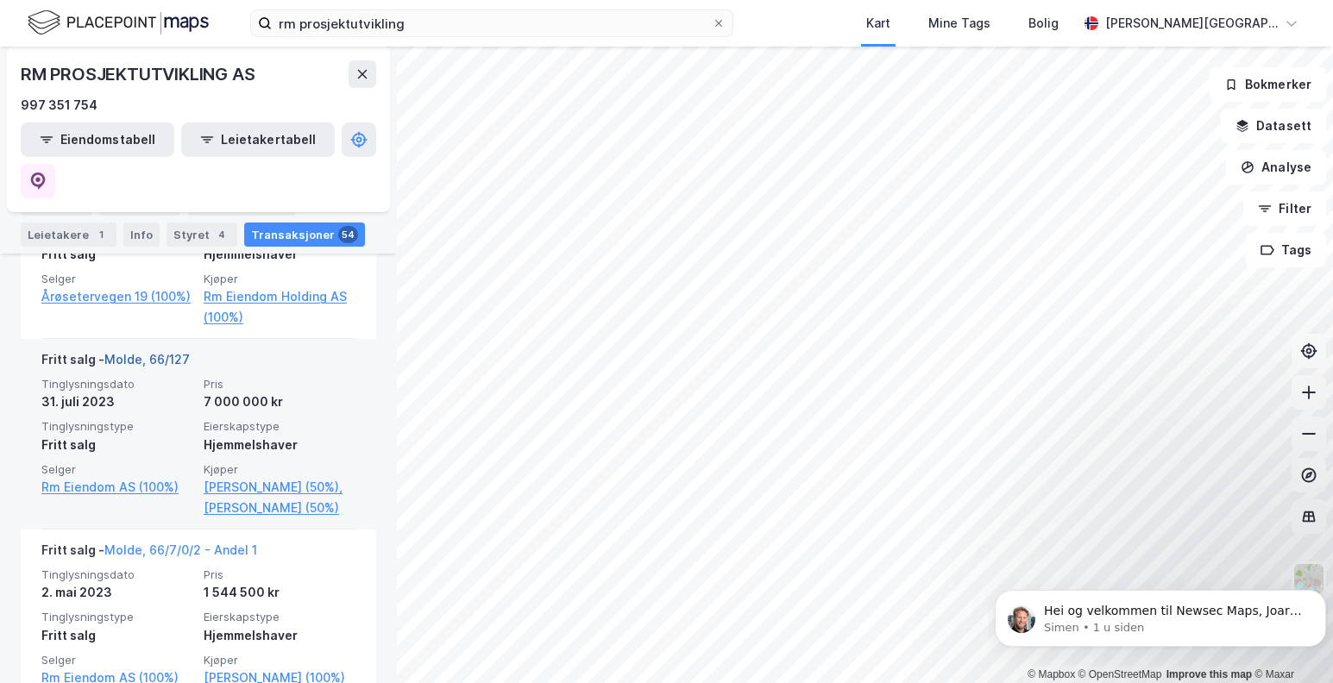
click at [123, 352] on link "Molde, 66/127" at bounding box center [146, 359] width 85 height 15
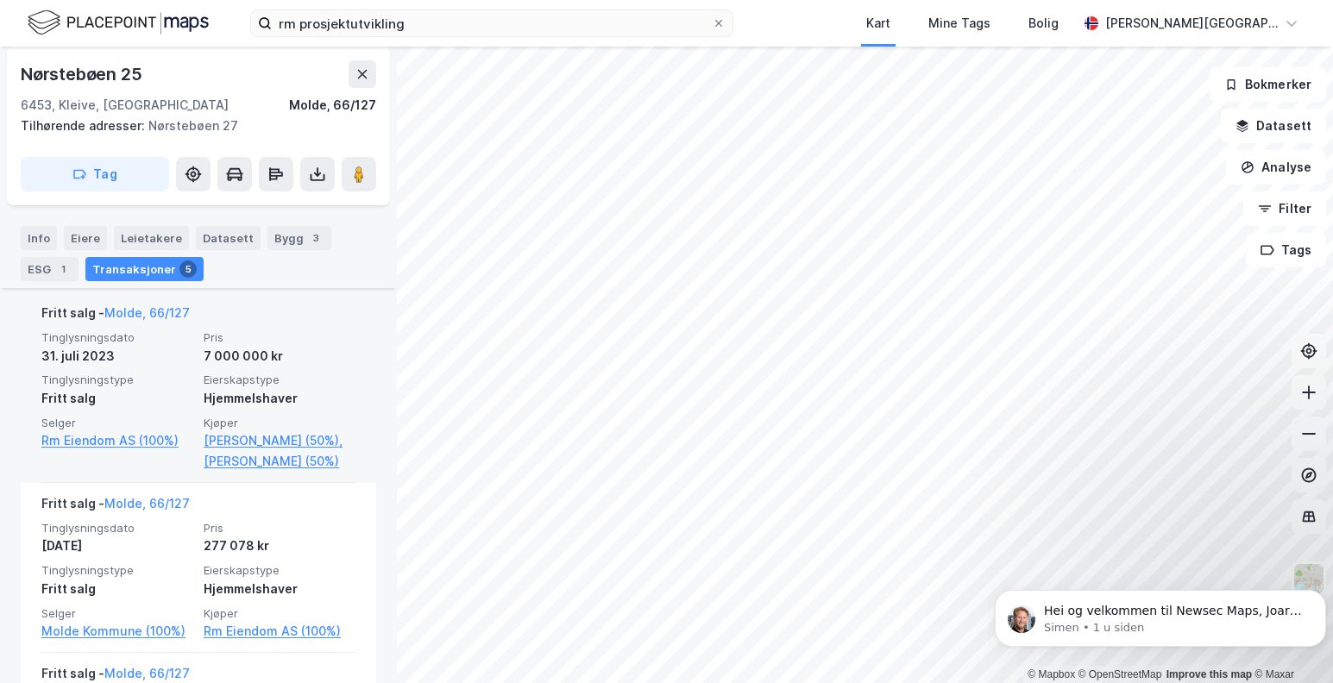
scroll to position [483, 0]
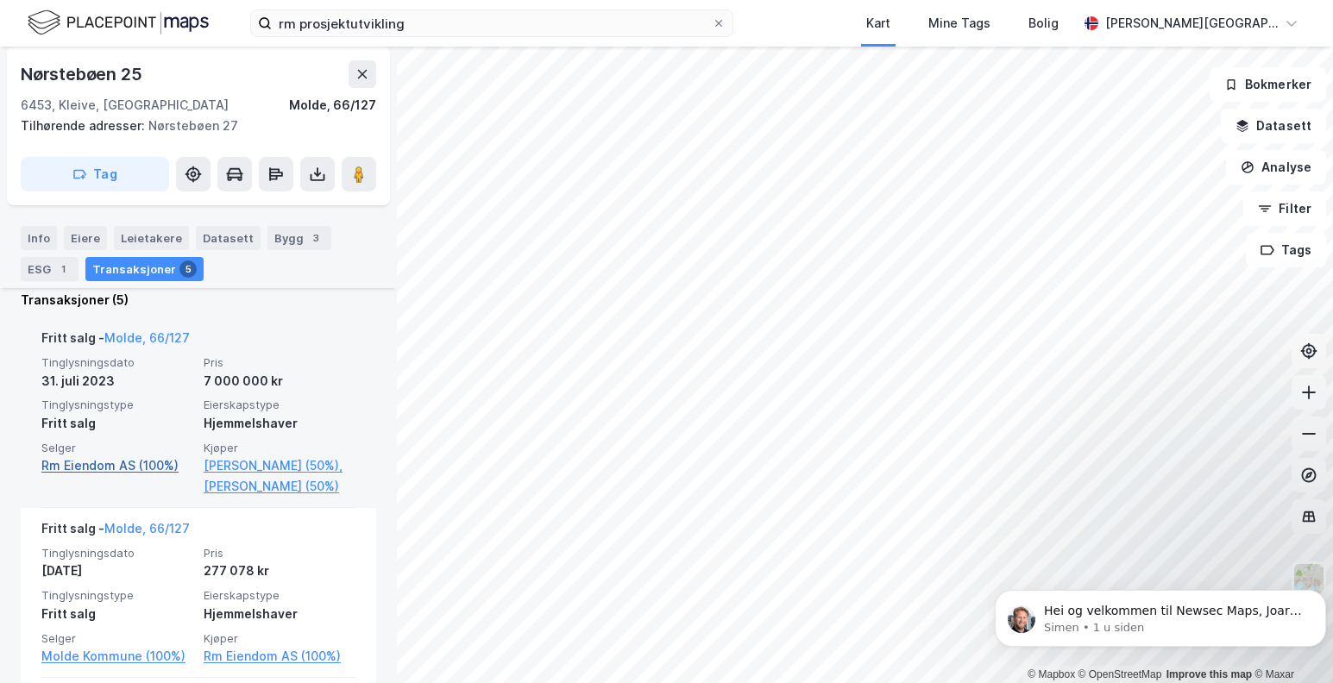
click at [89, 467] on link "Rm Eiendom AS (100%)" at bounding box center [117, 466] width 152 height 21
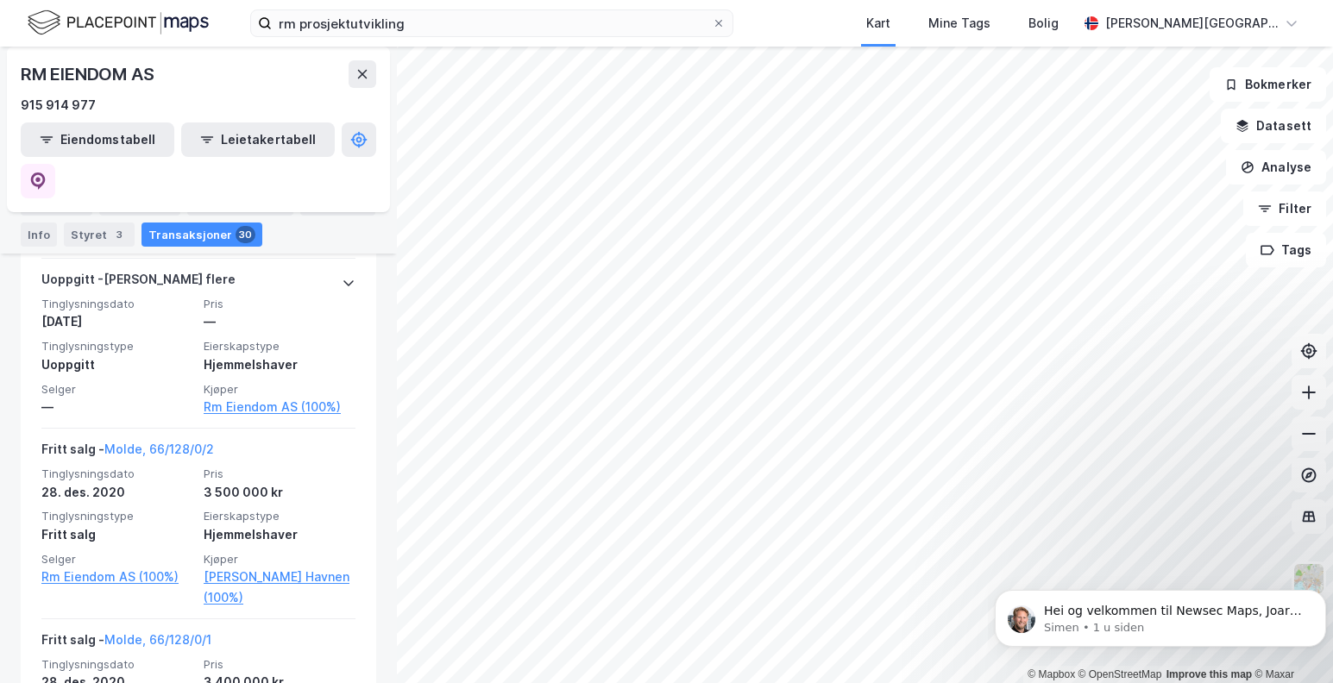
scroll to position [1467, 0]
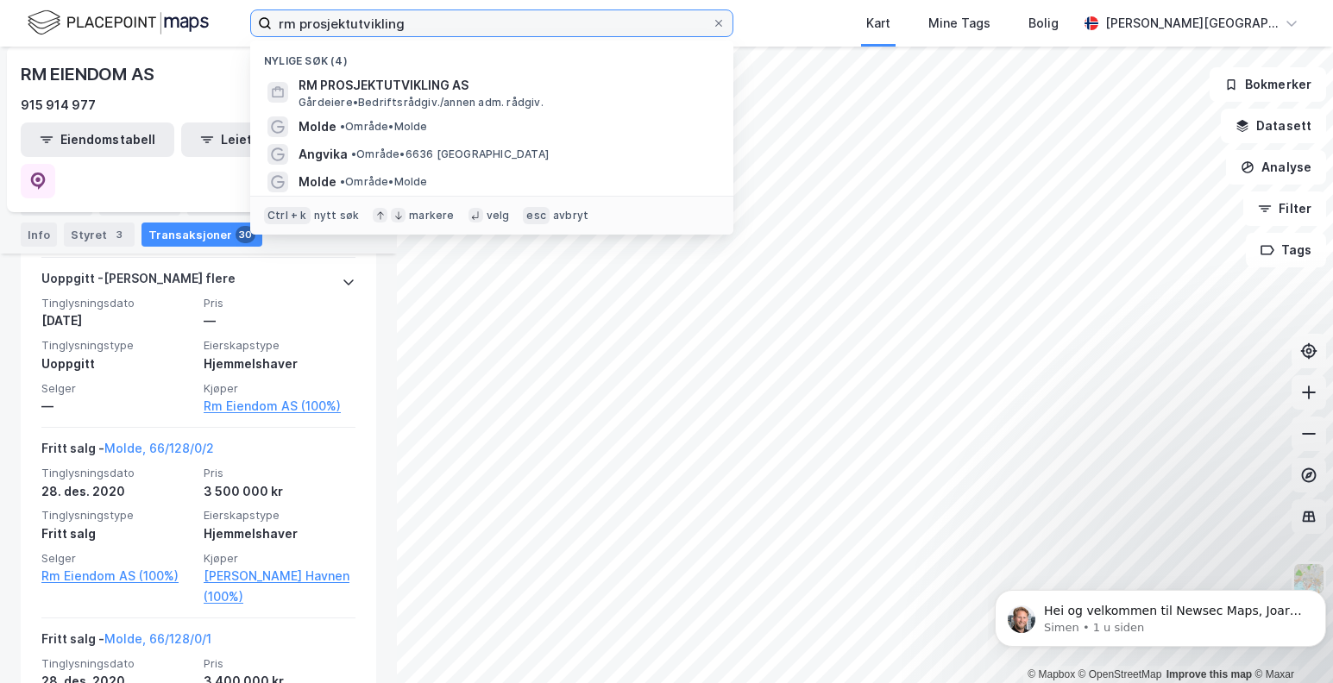
click at [460, 23] on input "rm prosjektutvikling" at bounding box center [492, 23] width 440 height 26
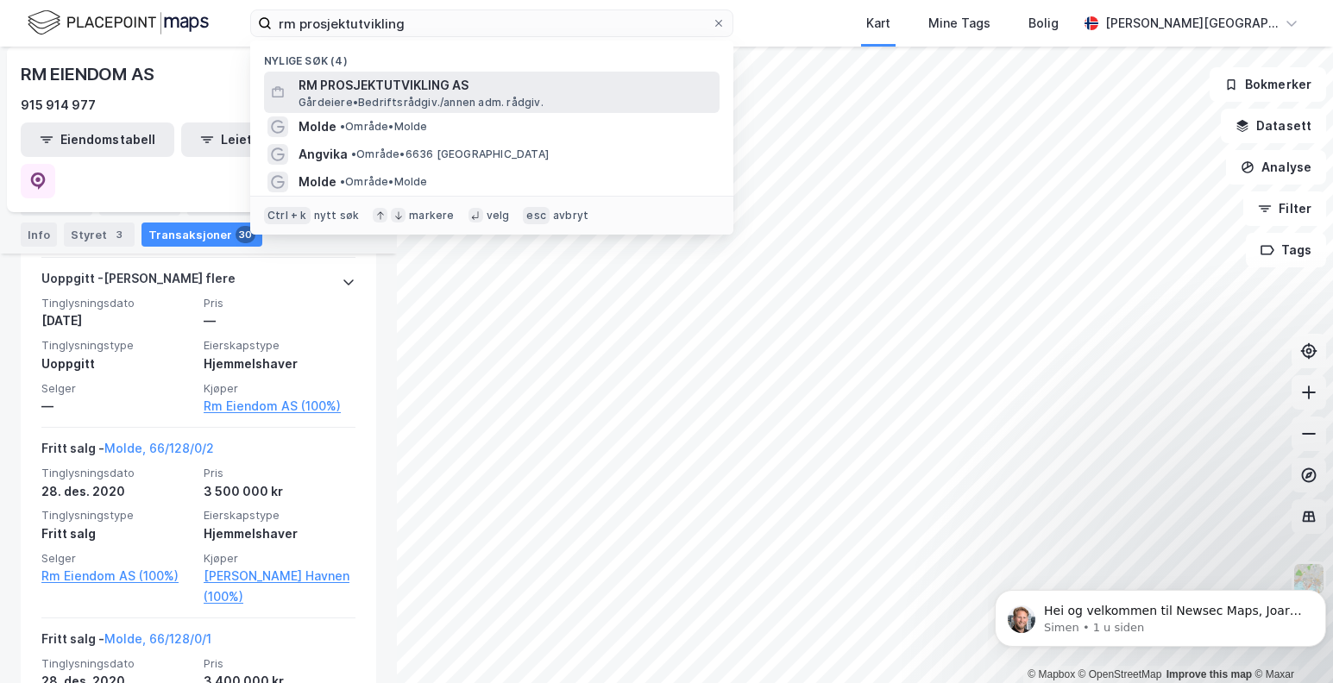
click at [401, 87] on span "RM PROSJEKTUTVIKLING AS" at bounding box center [506, 85] width 414 height 21
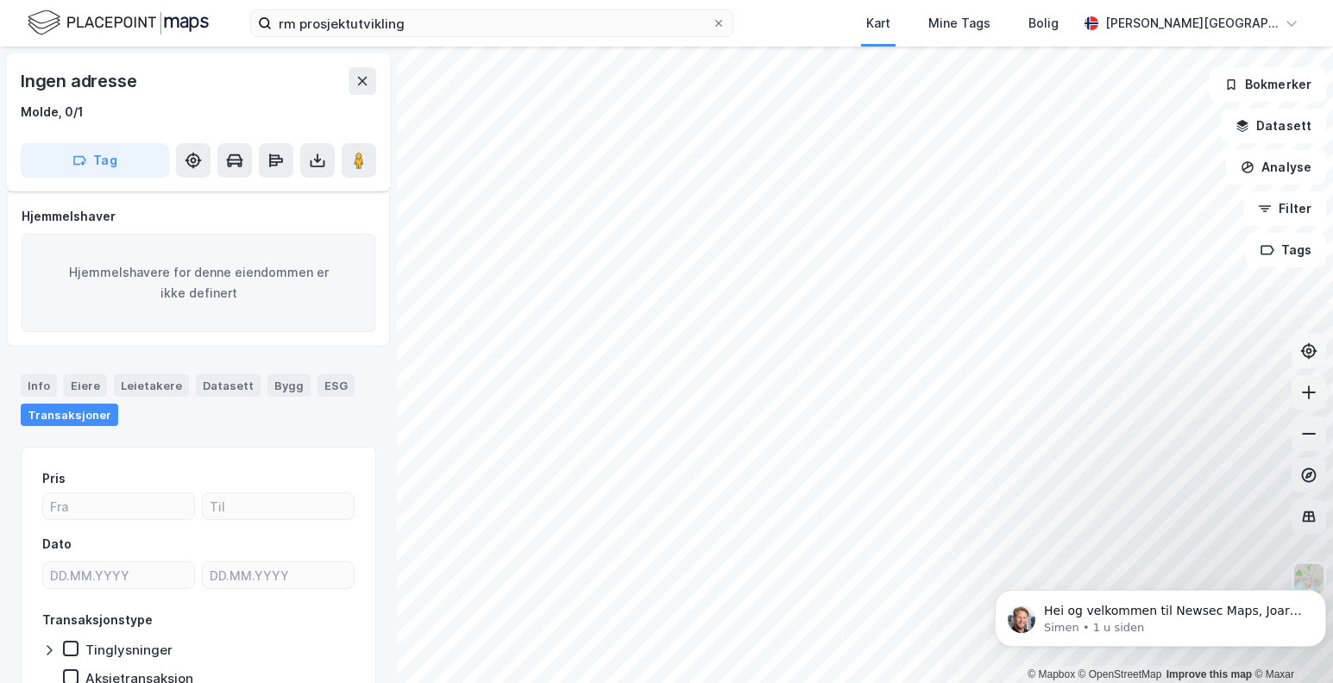
scroll to position [87, 0]
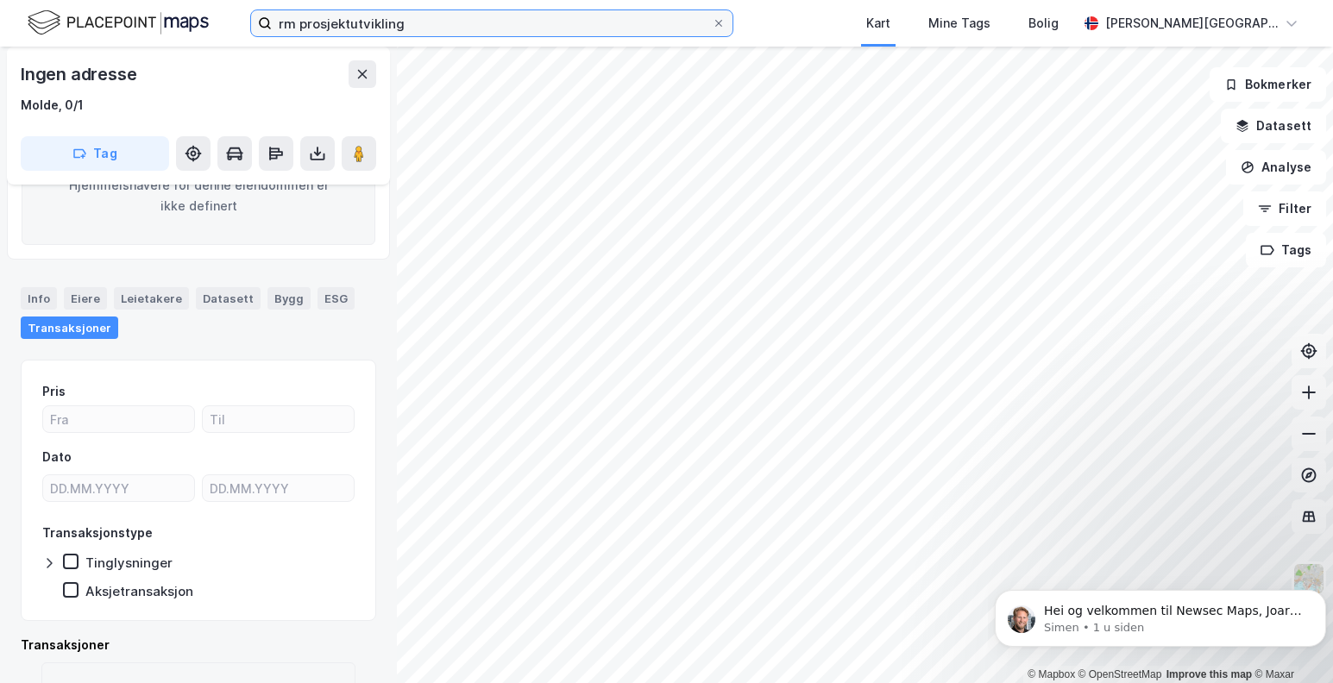
click at [446, 30] on input "rm prosjektutvikling" at bounding box center [492, 23] width 440 height 26
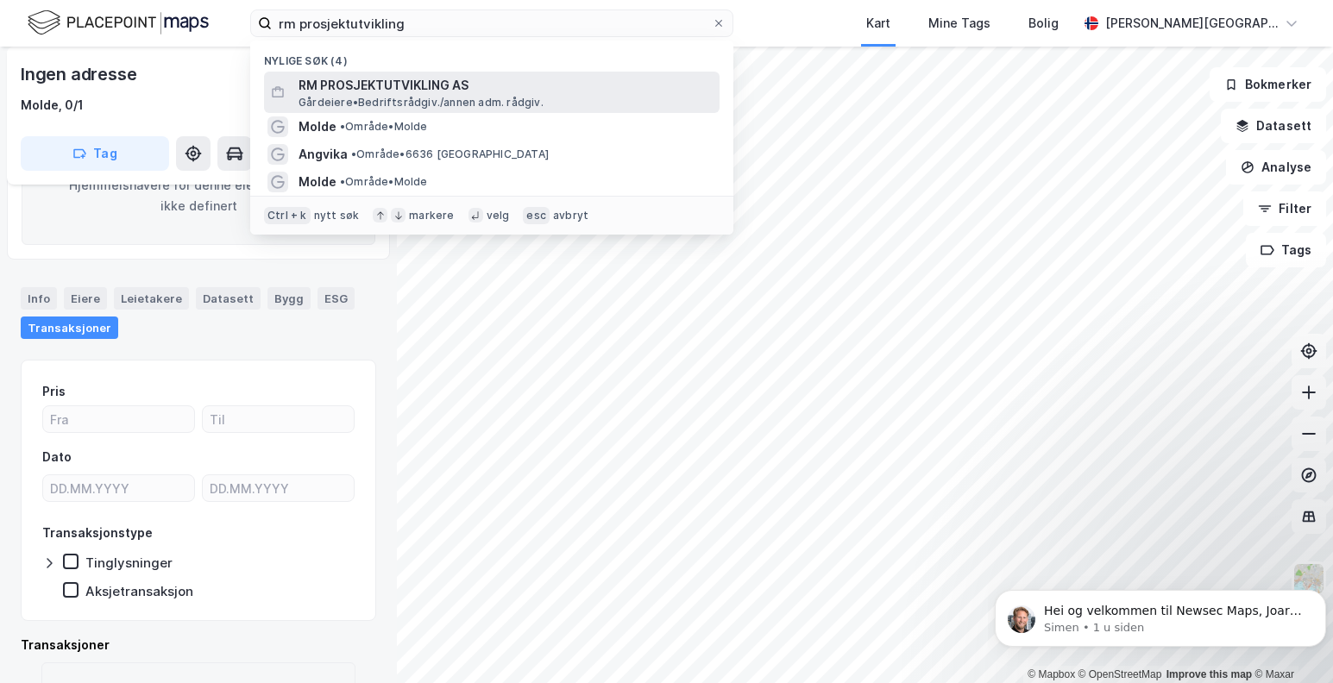
click at [402, 88] on span "RM PROSJEKTUTVIKLING AS" at bounding box center [506, 85] width 414 height 21
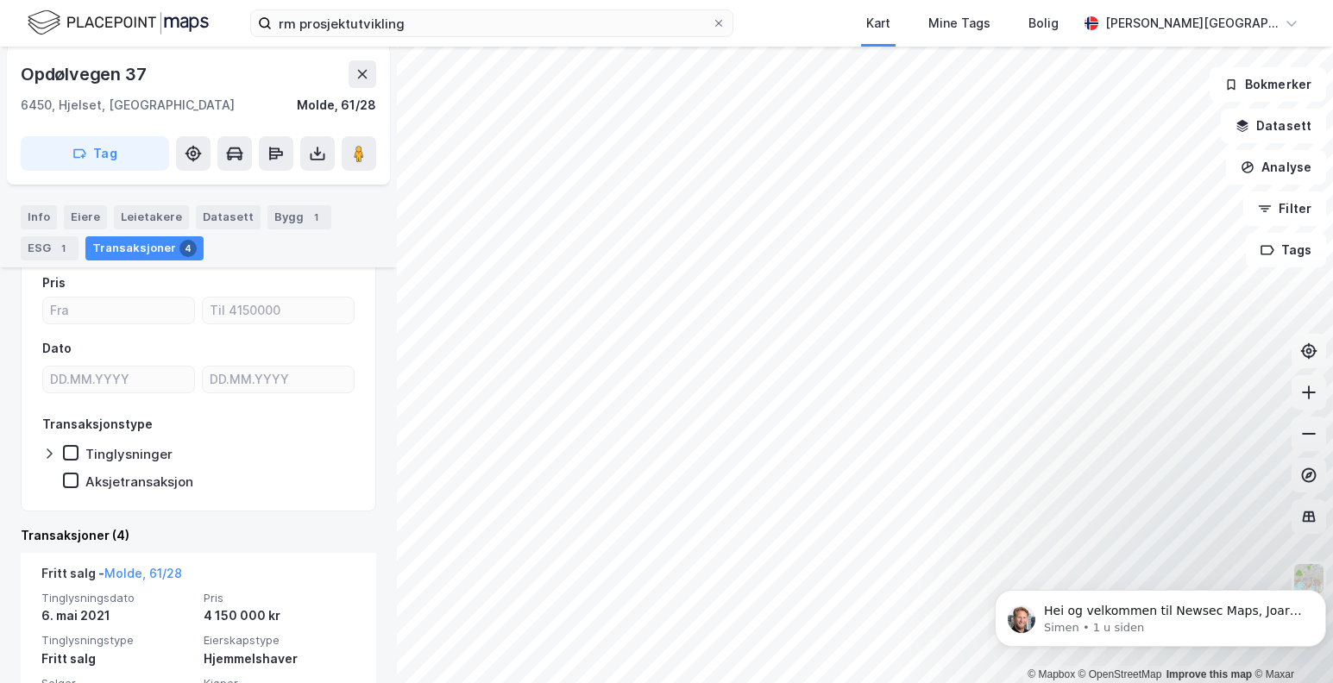
scroll to position [22, 0]
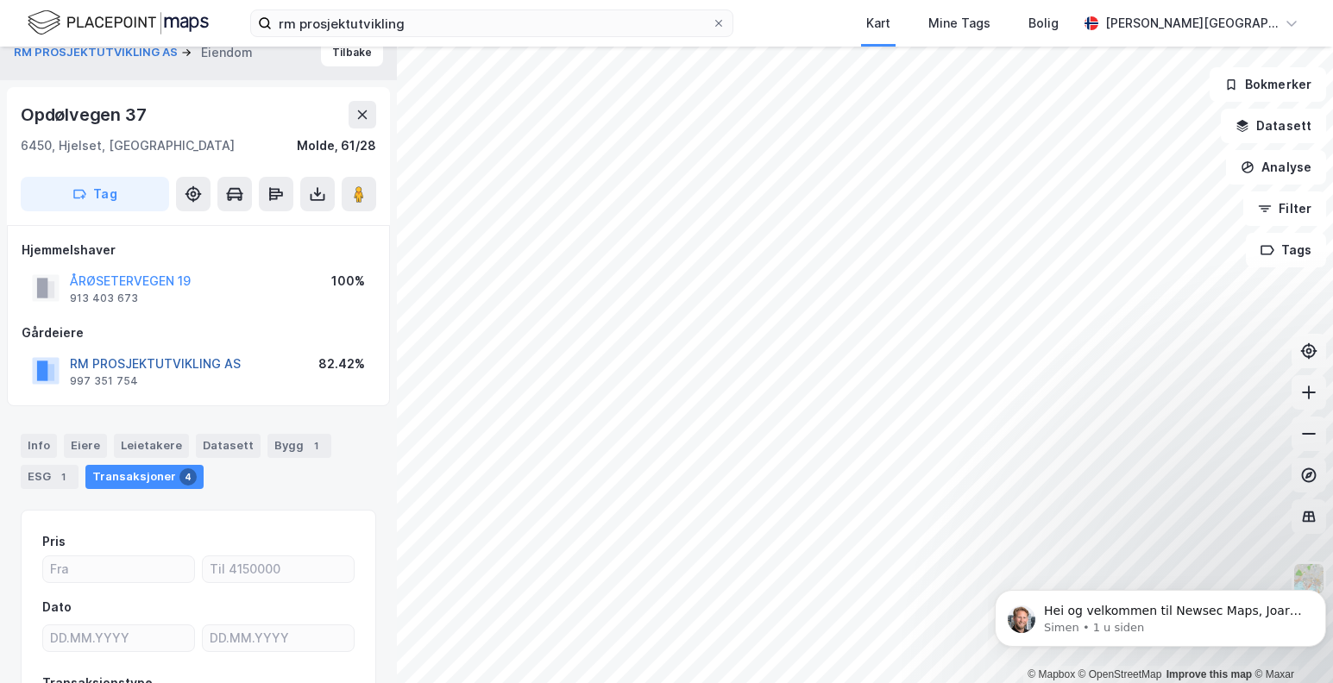
click at [0, 0] on button "RM PROSJEKTUTVIKLING AS" at bounding box center [0, 0] width 0 height 0
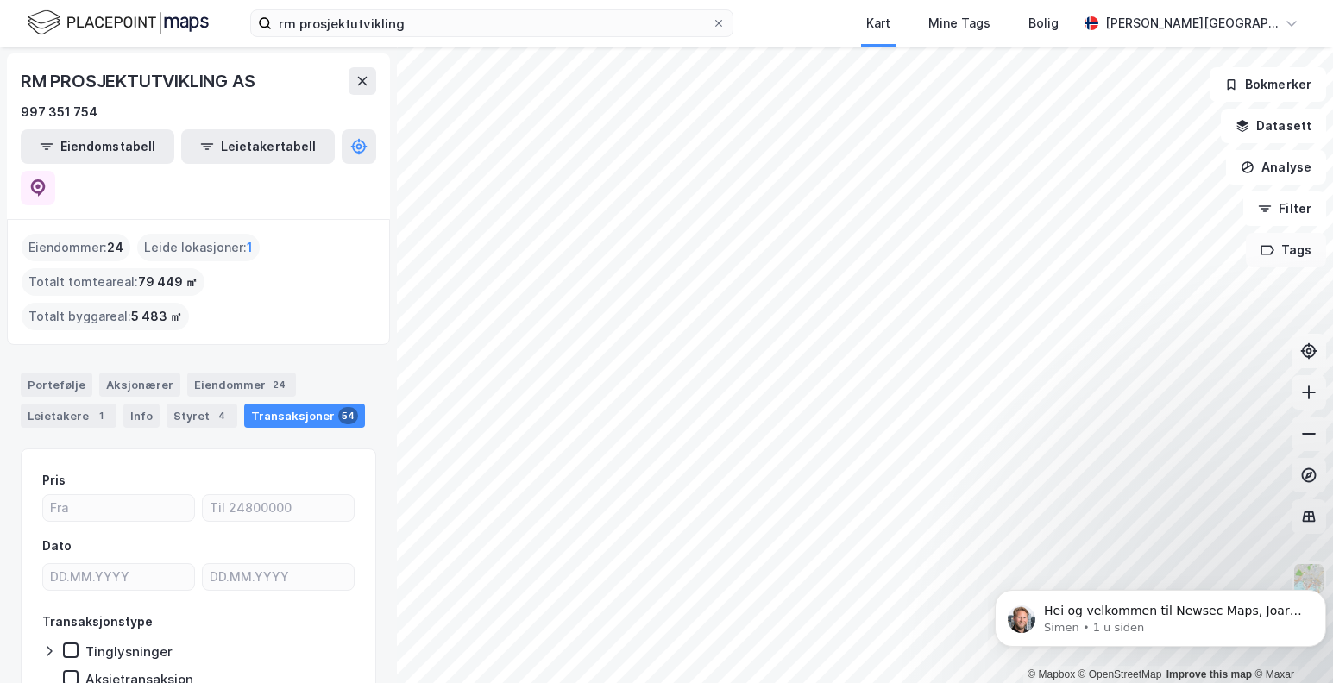
click at [1262, 259] on div "© Mapbox © OpenStreetMap Improve this map © Maxar RM PROSJEKTUTVIKLING AS 997 3…" at bounding box center [666, 365] width 1333 height 637
click at [1318, 250] on div "© Mapbox © OpenStreetMap Improve this map © Maxar RM PROSJEKTUTVIKLING AS 997 3…" at bounding box center [666, 365] width 1333 height 637
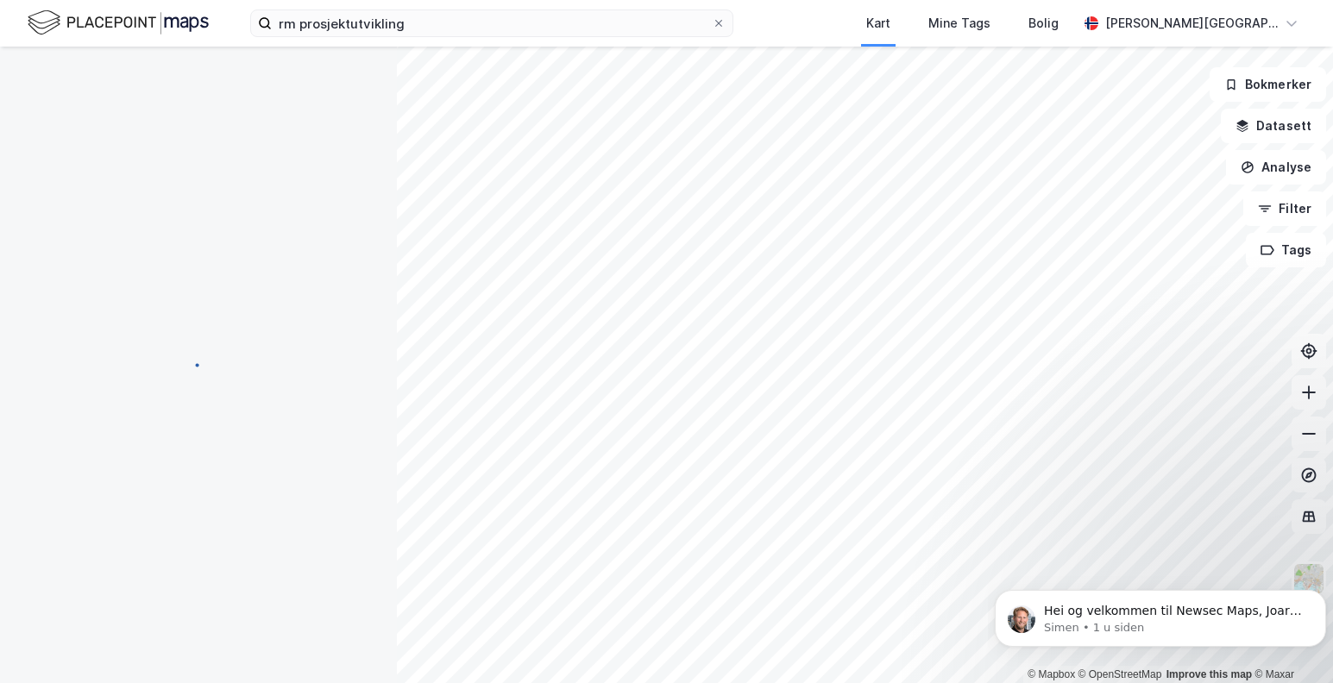
scroll to position [22, 0]
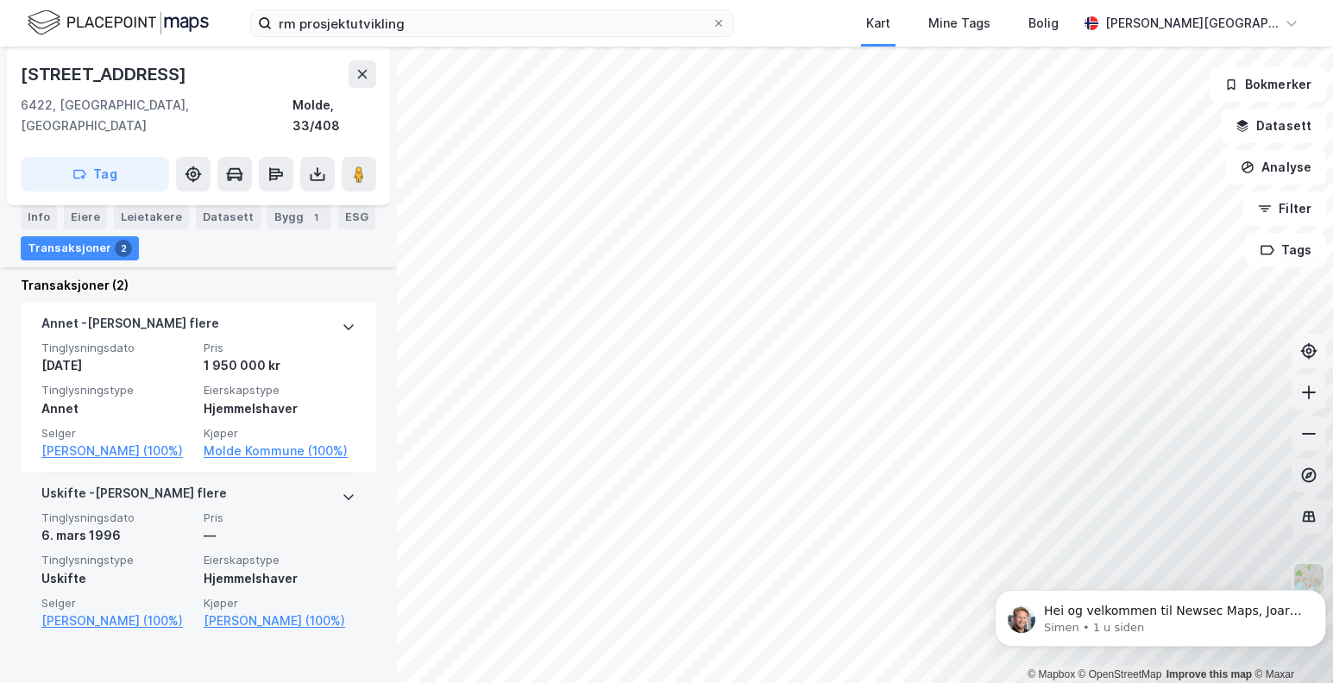
scroll to position [410, 0]
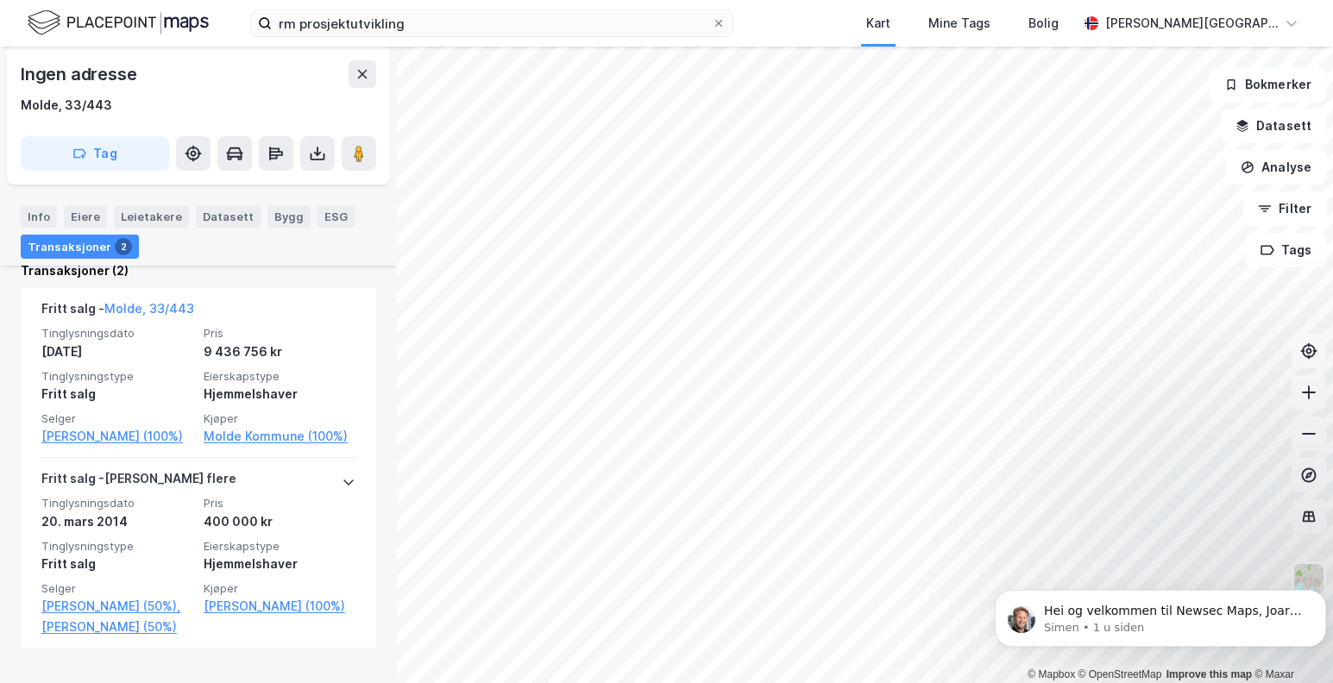
scroll to position [494, 0]
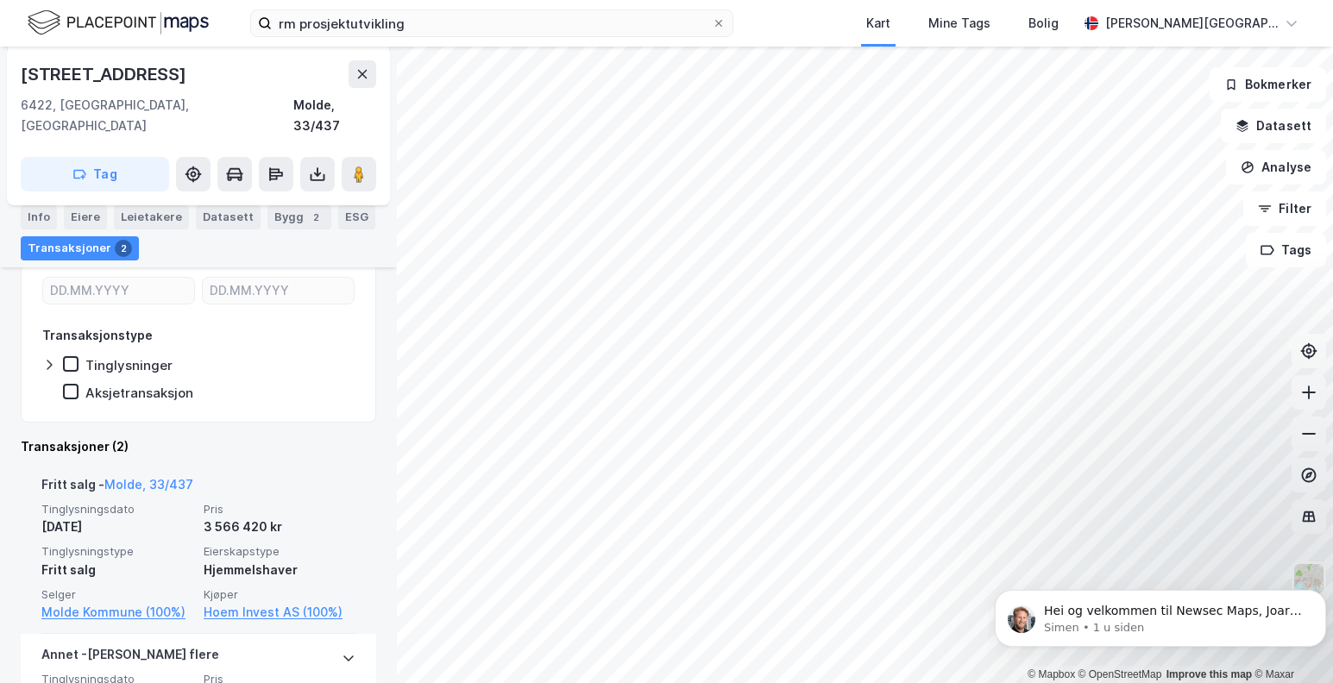
scroll to position [303, 0]
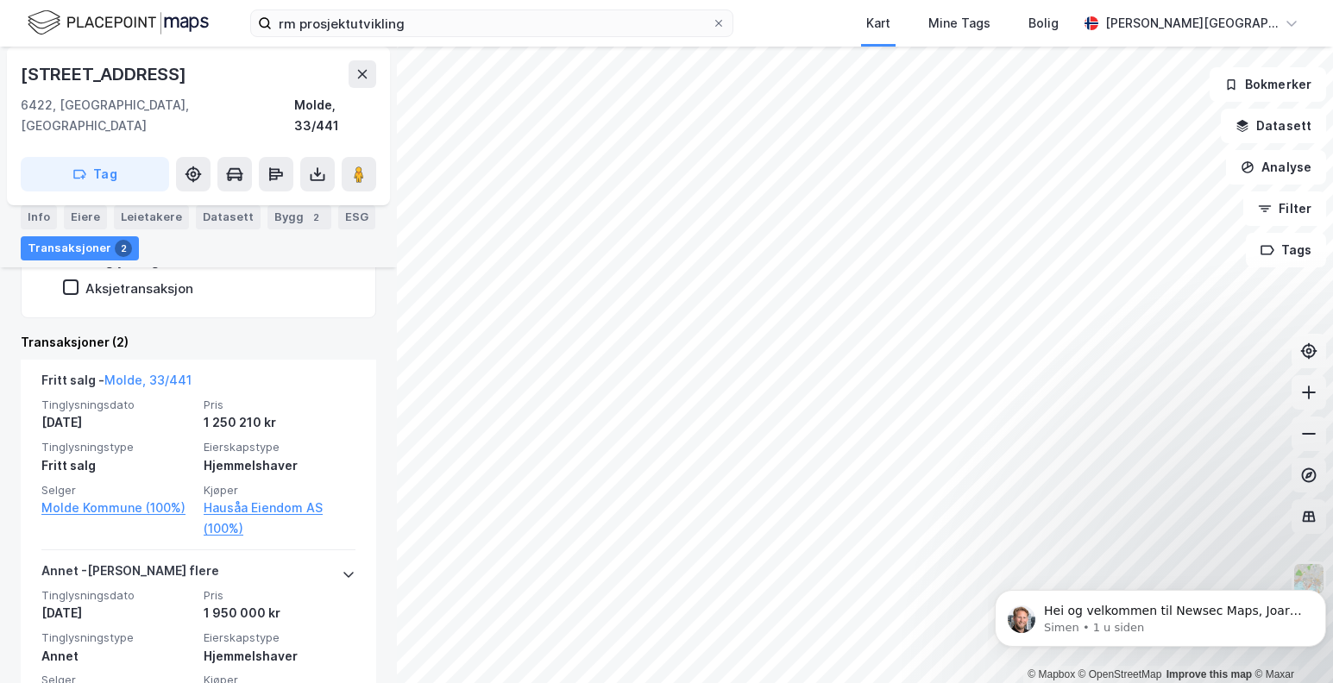
scroll to position [461, 0]
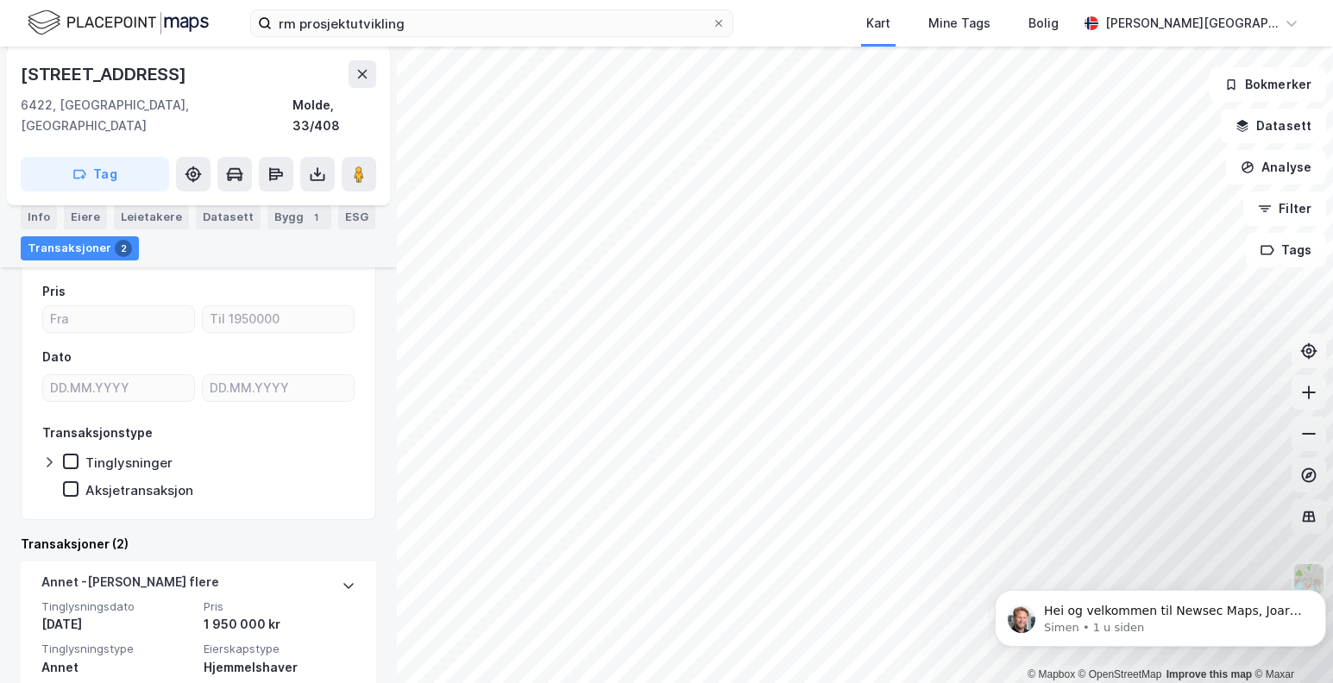
scroll to position [202, 0]
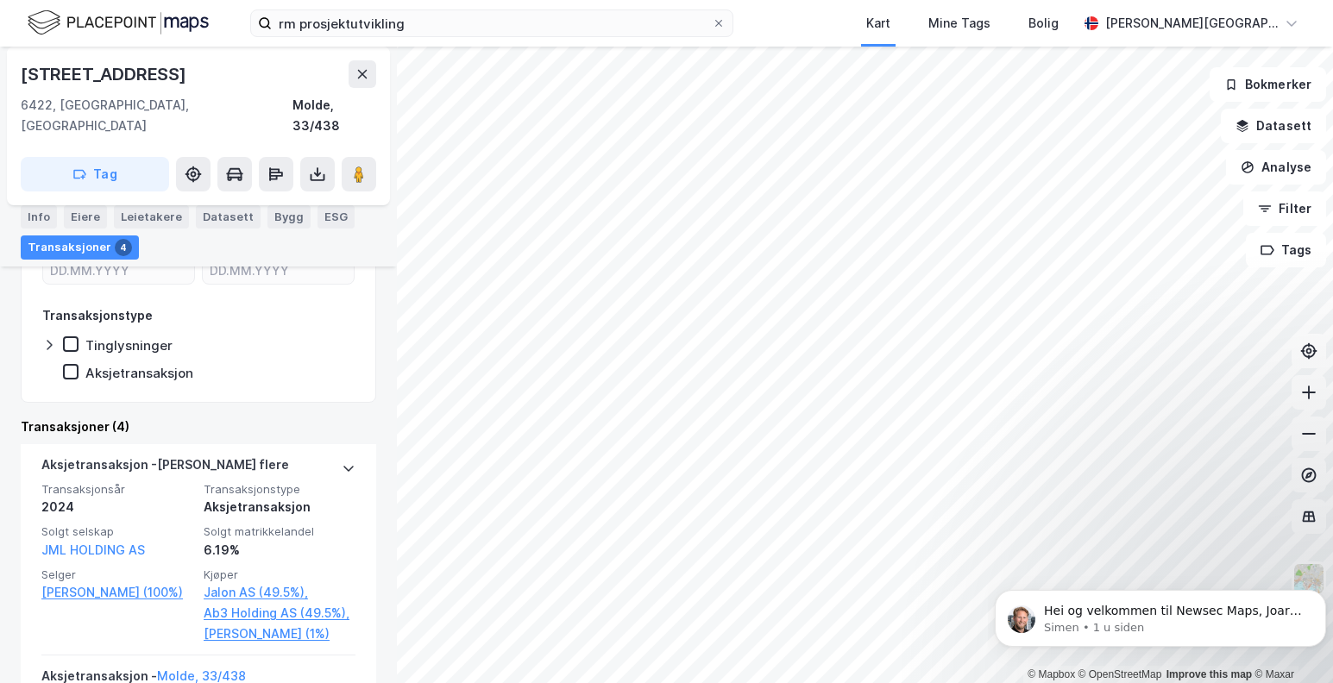
scroll to position [456, 0]
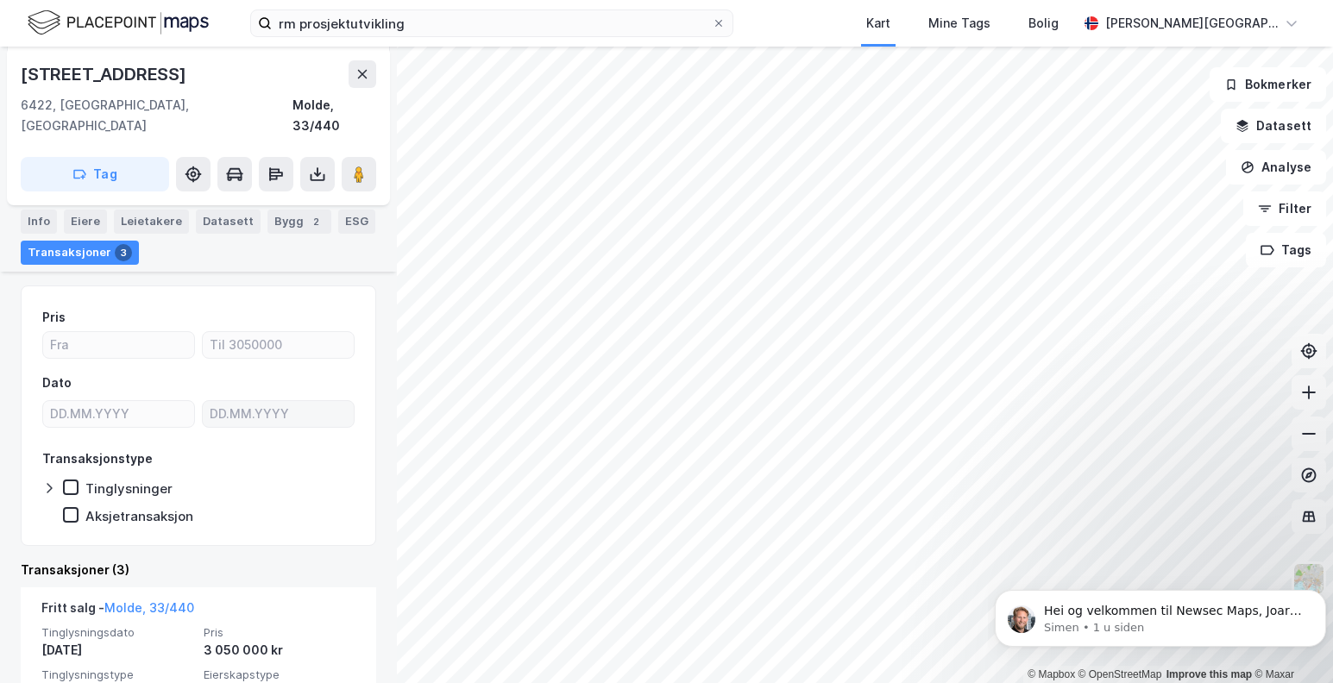
scroll to position [202, 0]
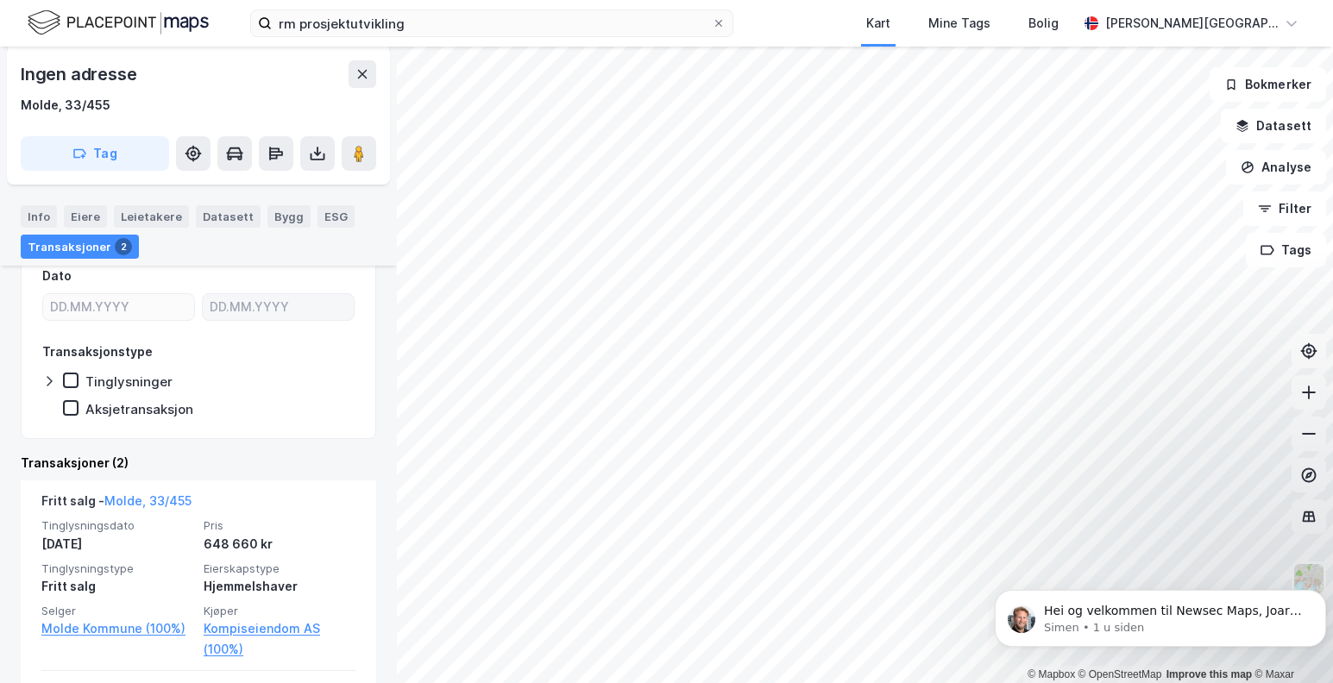
scroll to position [200, 0]
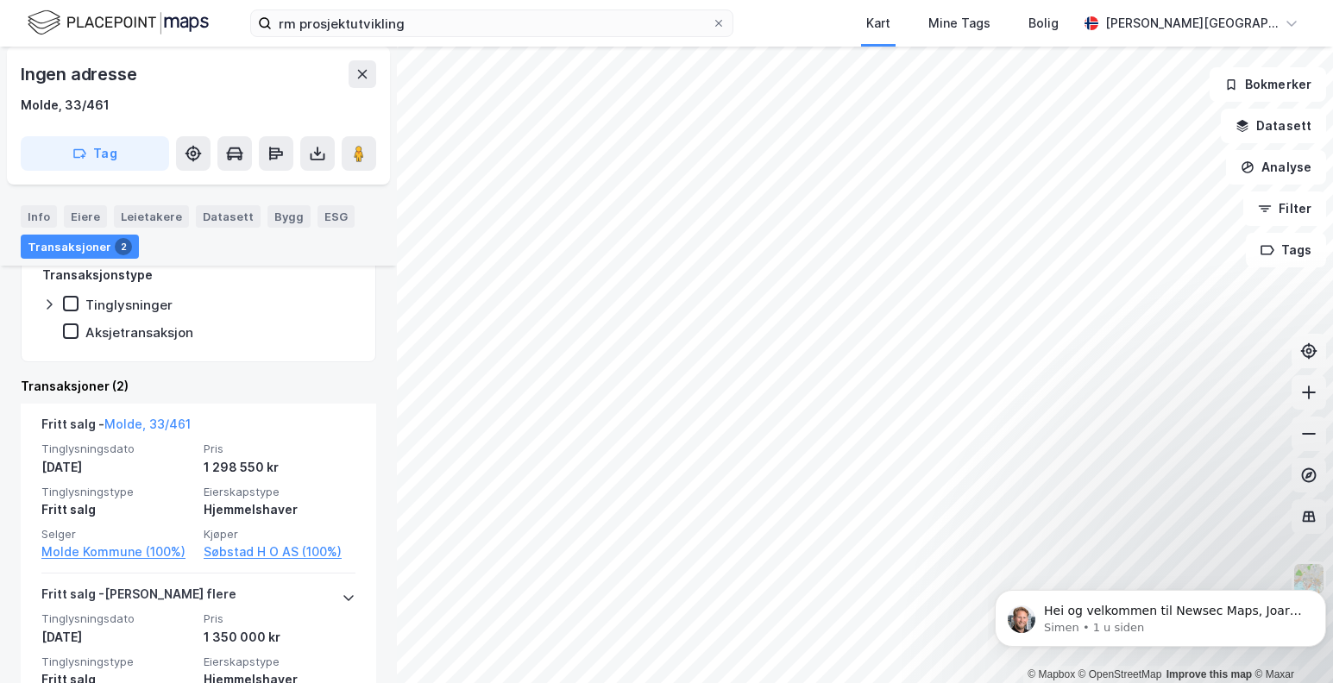
scroll to position [286, 0]
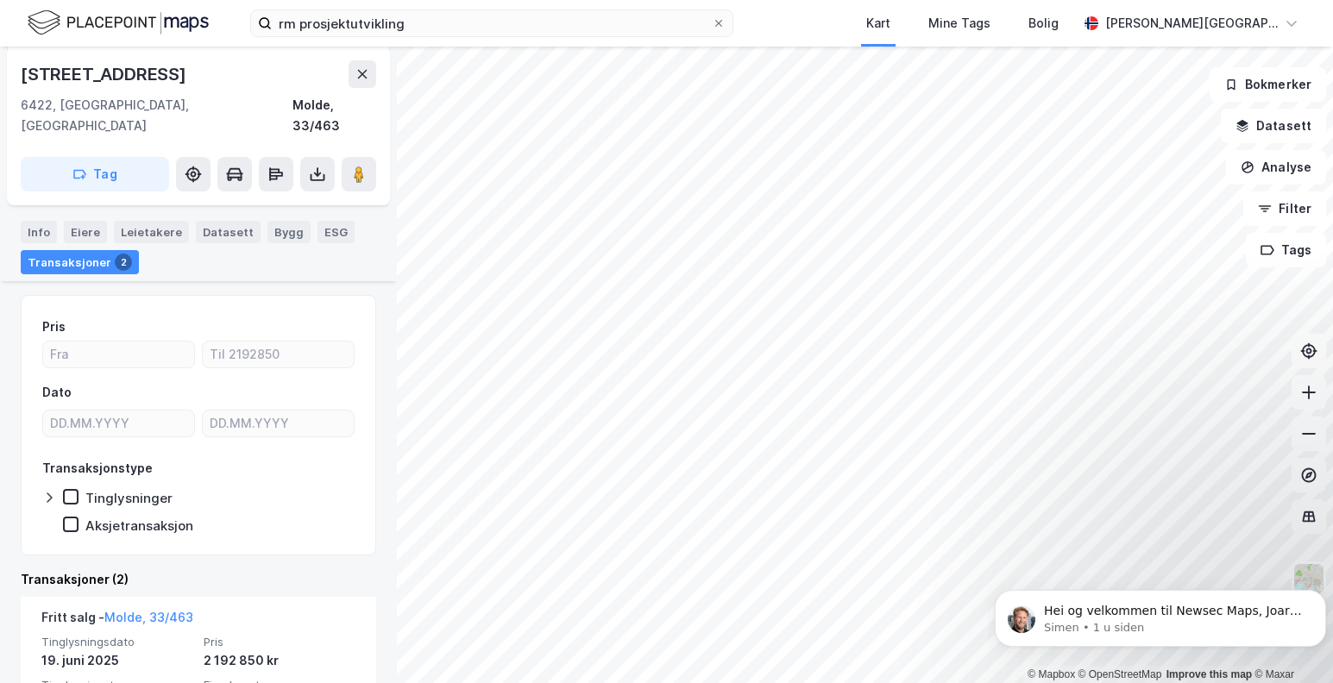
scroll to position [286, 0]
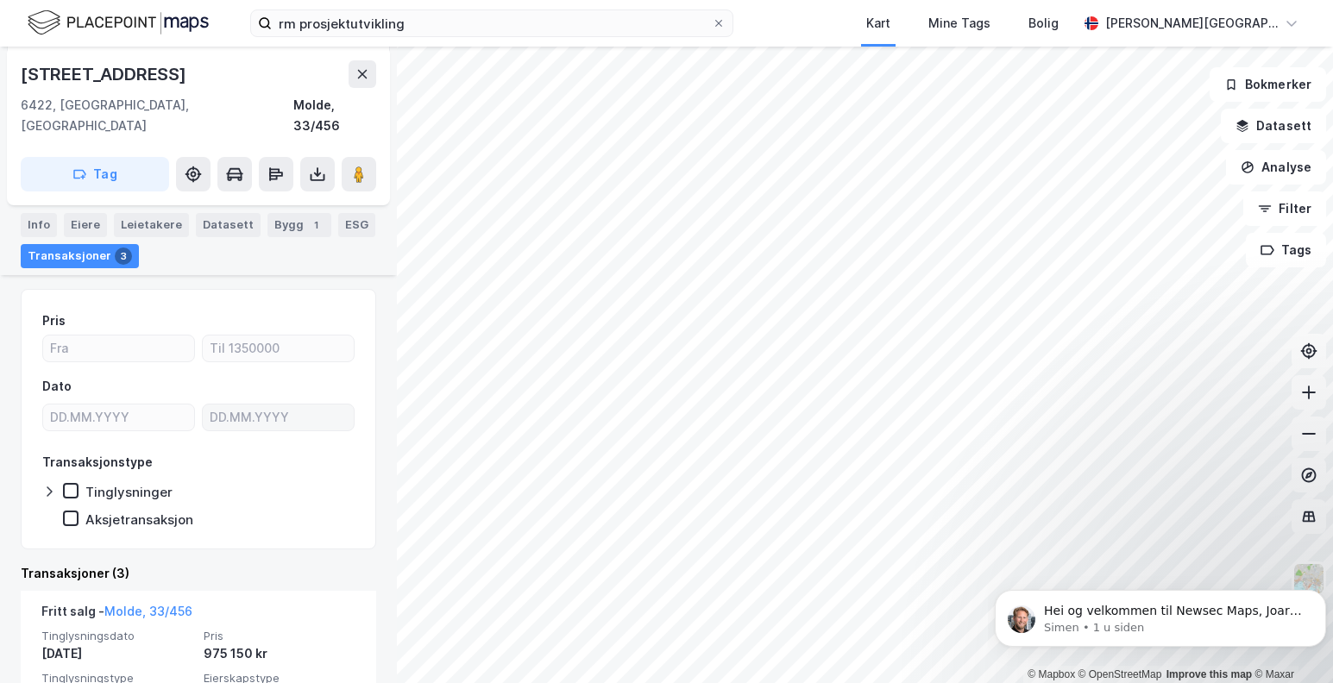
scroll to position [288, 0]
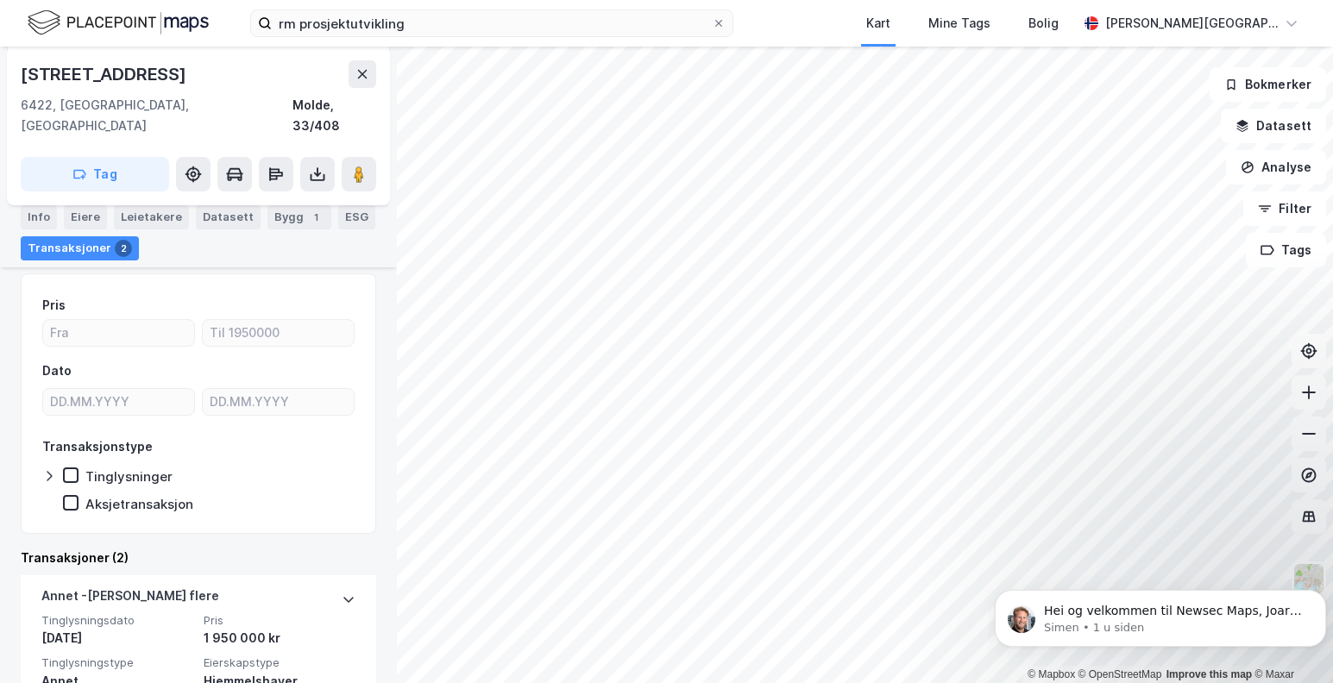
scroll to position [202, 0]
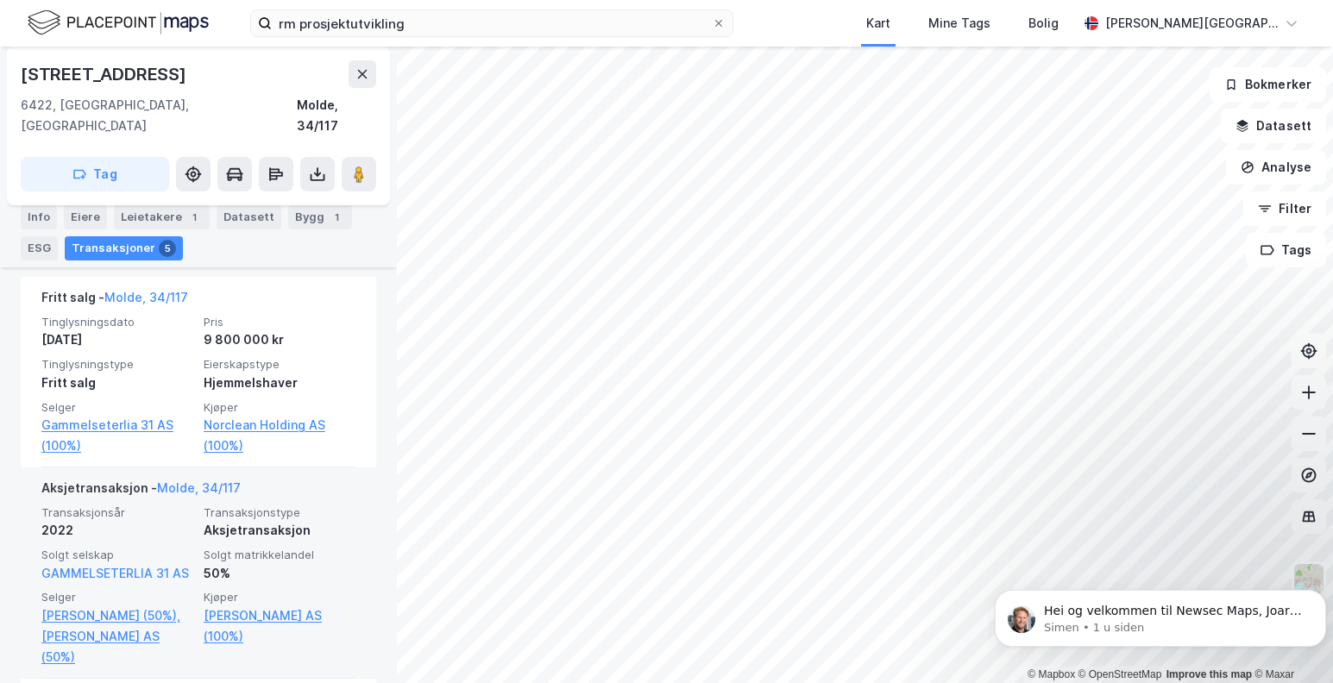
scroll to position [547, 0]
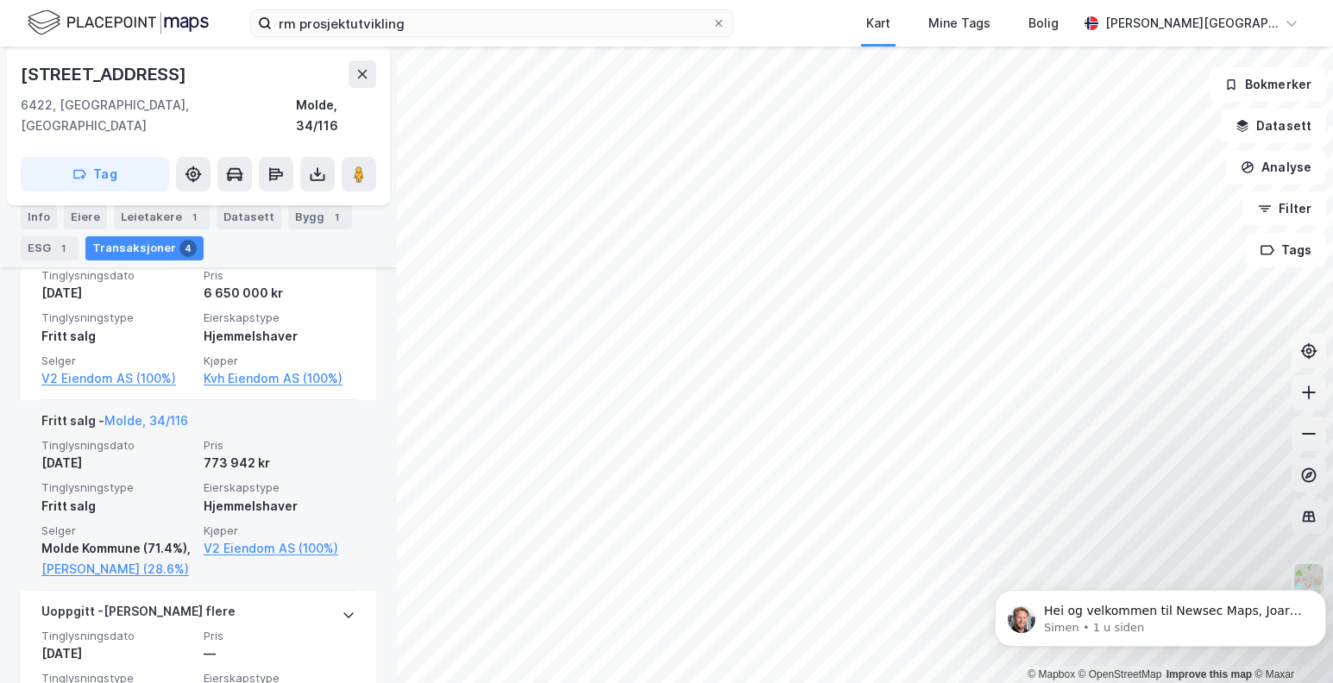
scroll to position [547, 0]
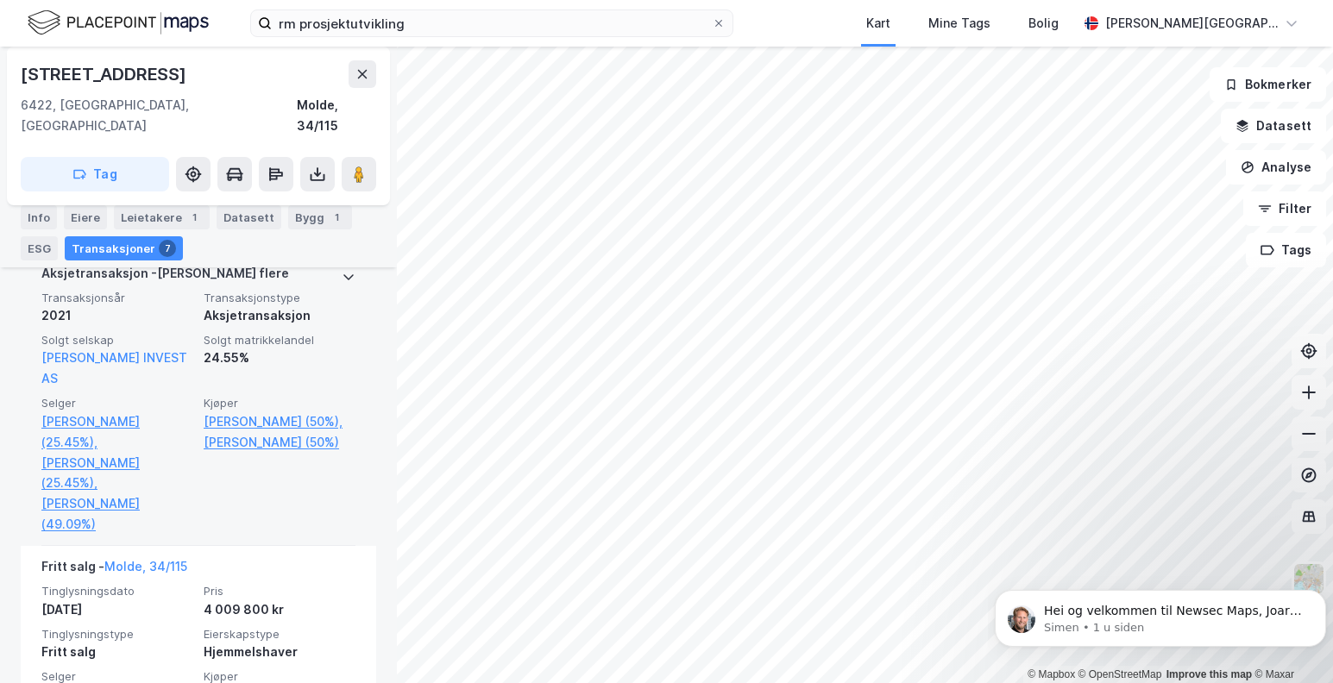
scroll to position [664, 0]
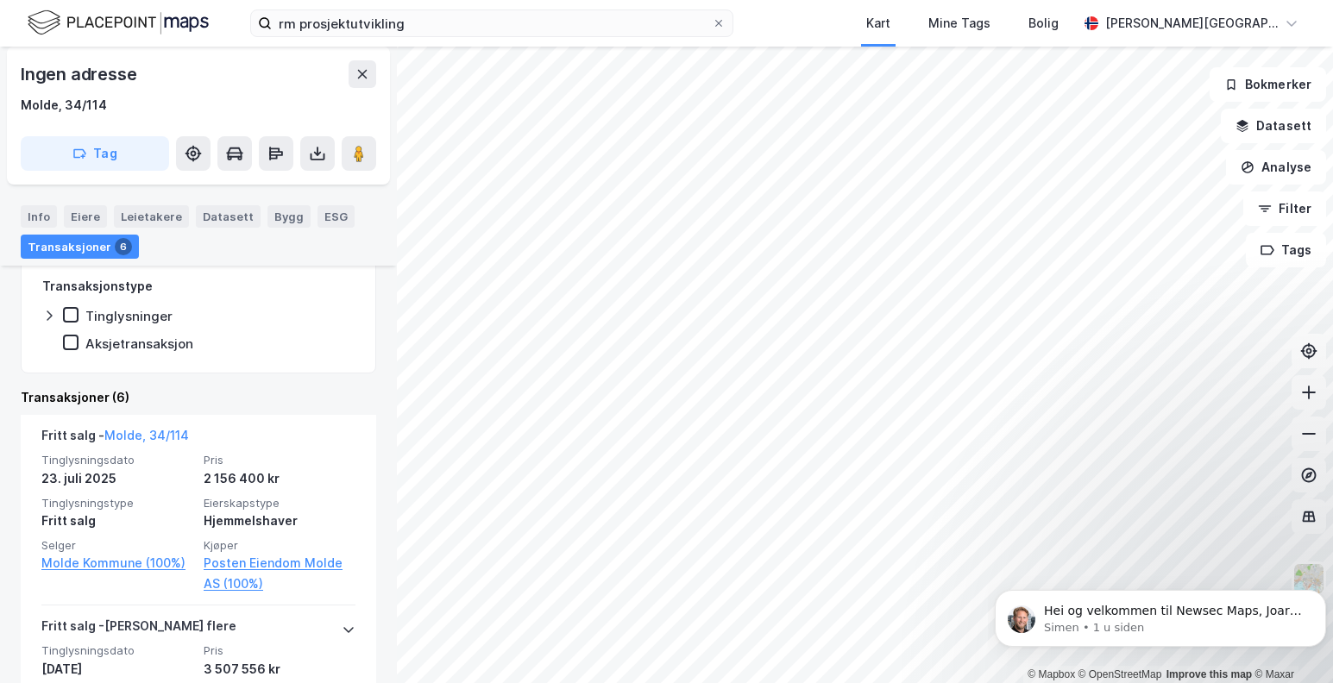
scroll to position [373, 0]
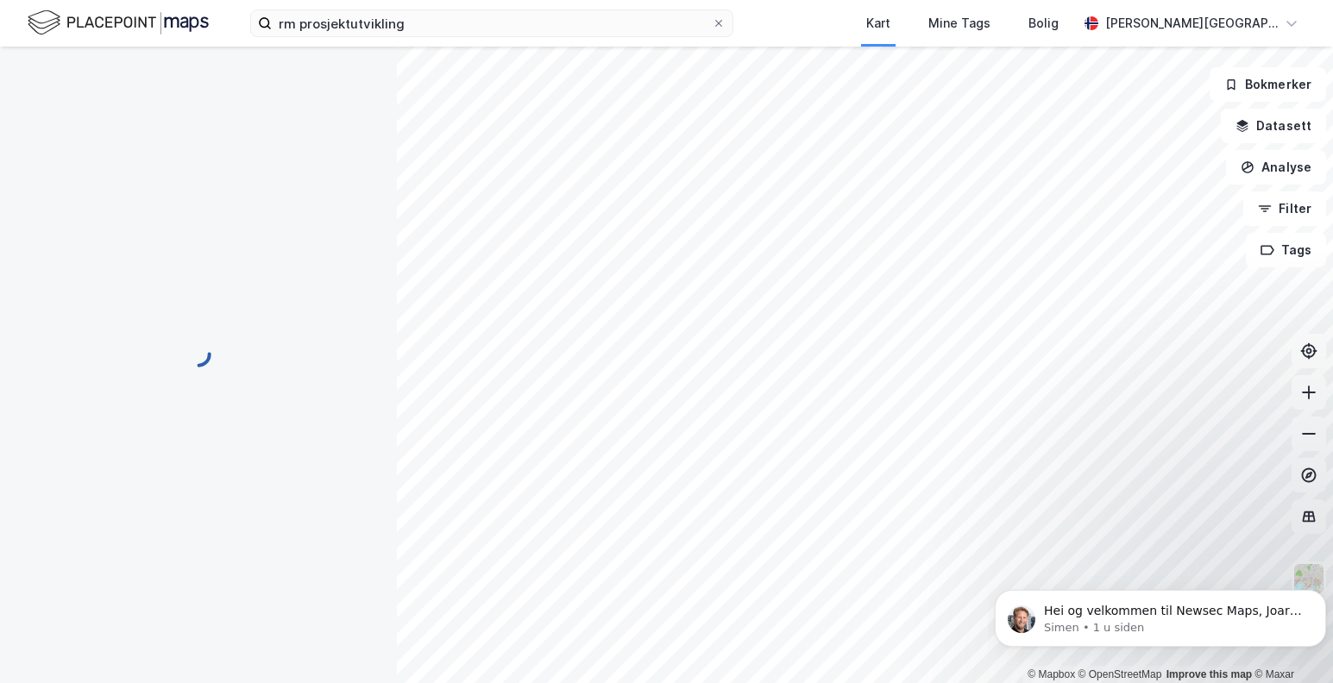
scroll to position [116, 0]
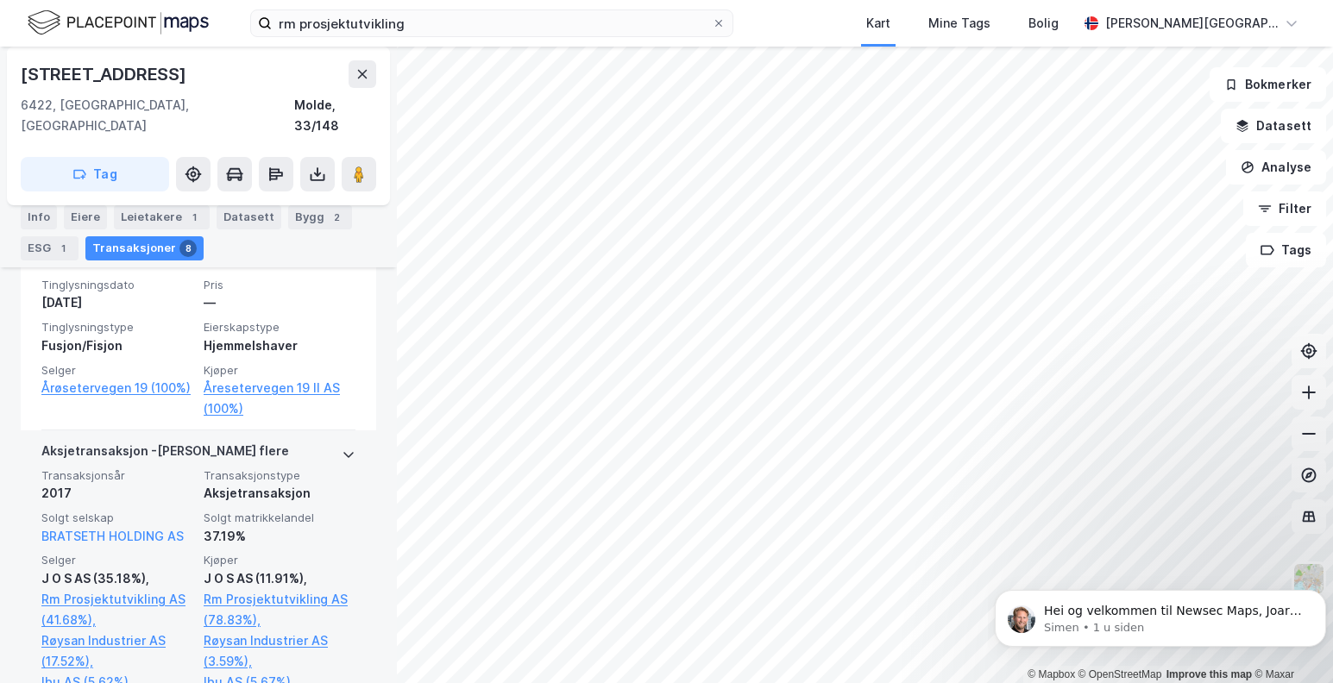
scroll to position [547, 0]
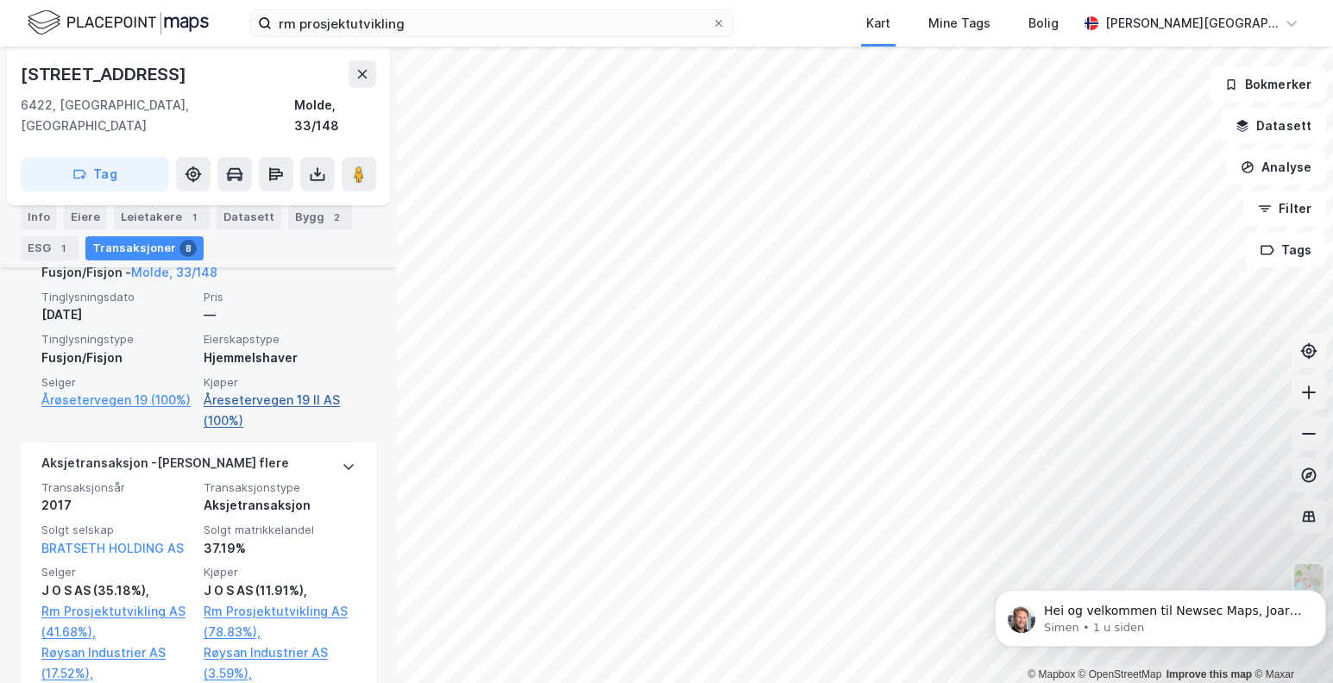
click at [239, 390] on link "Åresetervegen 19 II AS (100%)" at bounding box center [280, 410] width 152 height 41
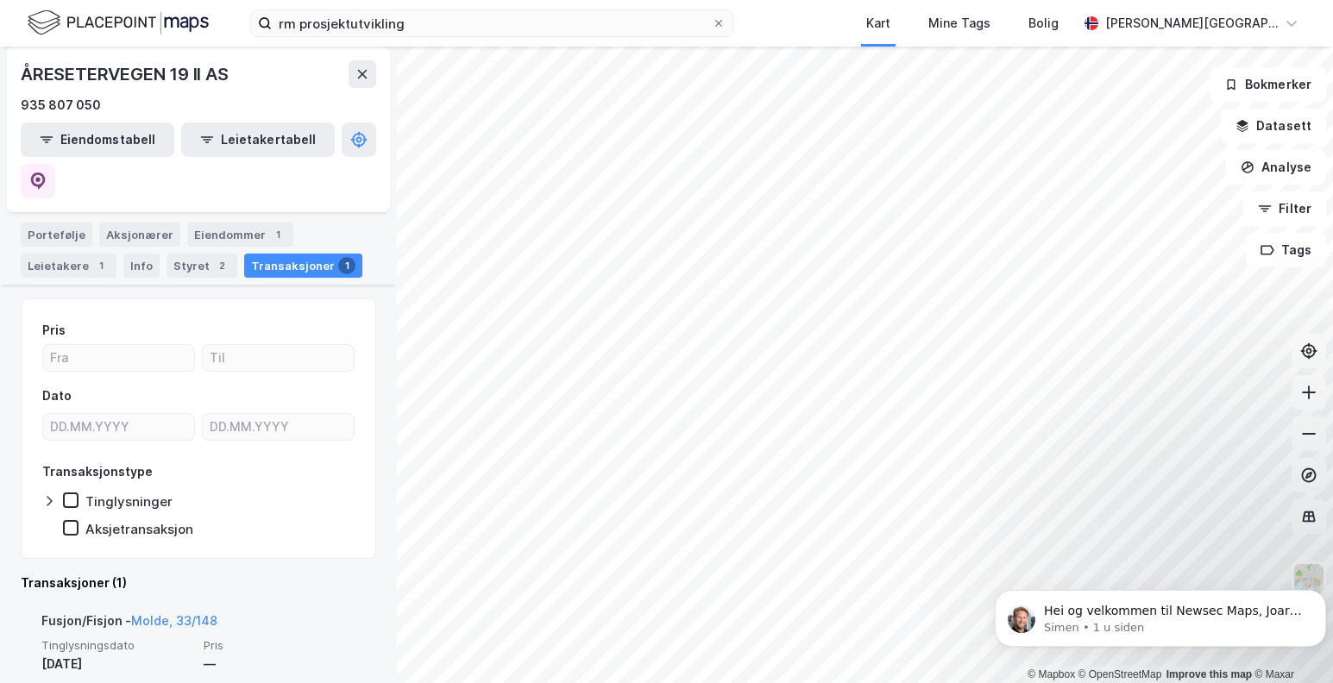
scroll to position [257, 0]
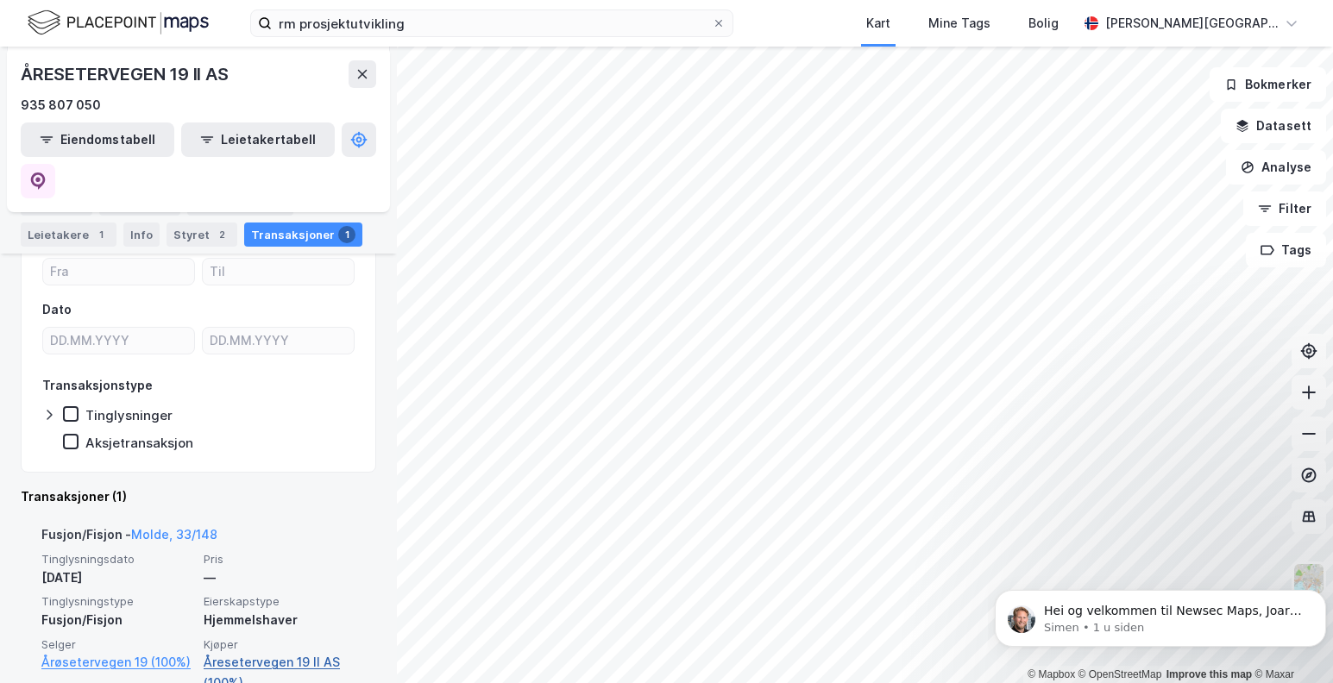
click at [255, 652] on link "Åresetervegen 19 II AS (100%)" at bounding box center [280, 672] width 152 height 41
click at [249, 652] on link "Åresetervegen 19 II AS (100%)" at bounding box center [280, 672] width 152 height 41
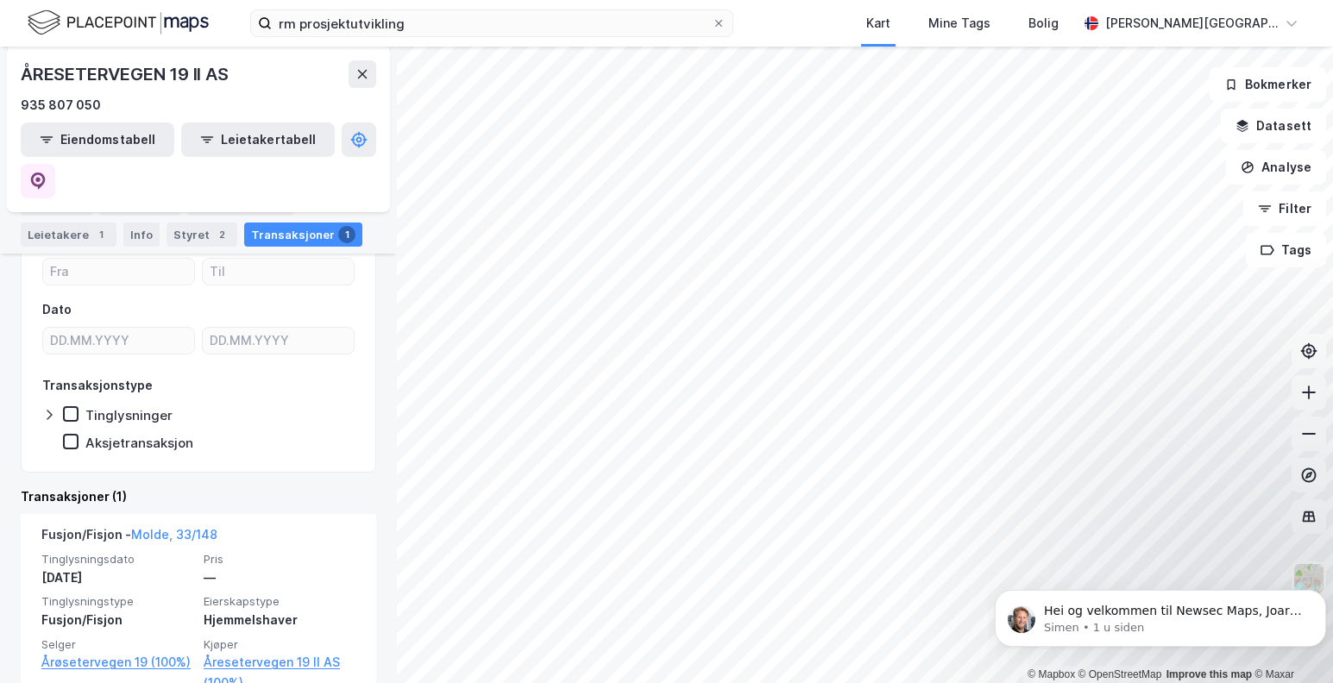
scroll to position [171, 0]
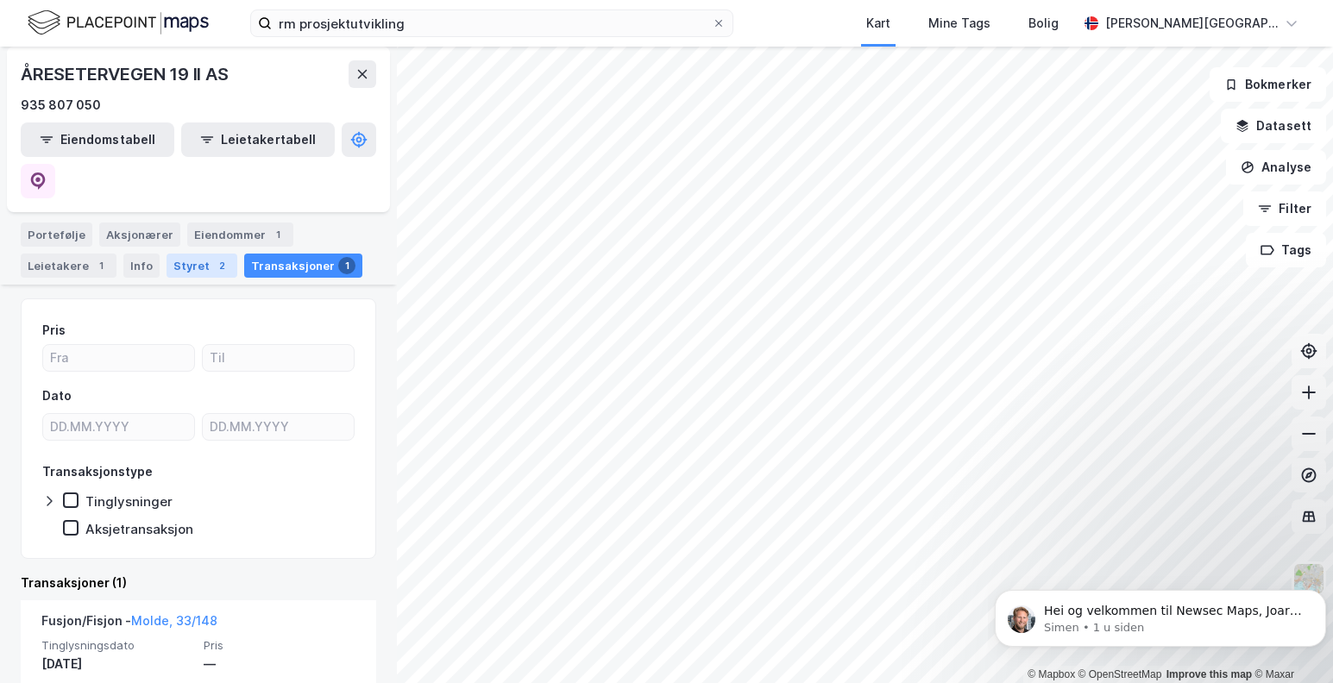
click at [187, 254] on div "Styret 2" at bounding box center [202, 266] width 71 height 24
